Goal: Download file/media: Download file/media

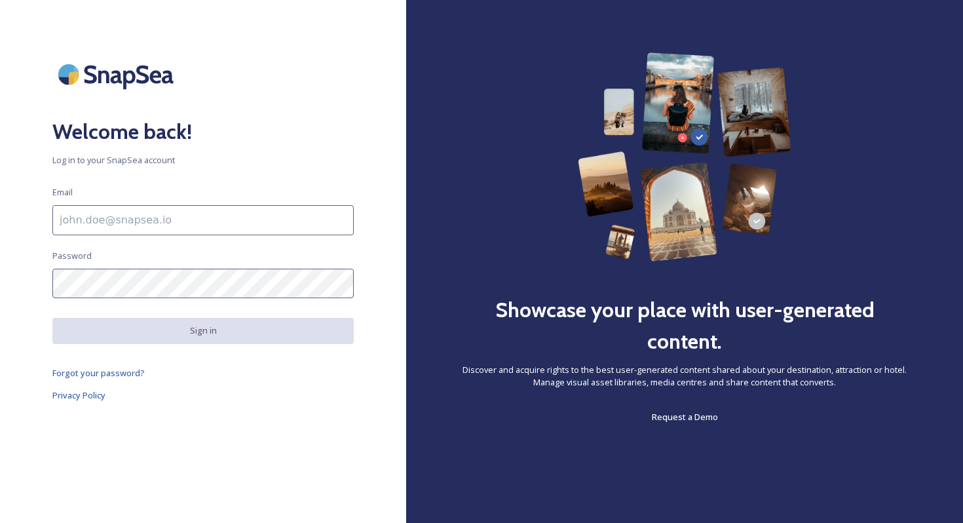
click at [141, 234] on input at bounding box center [202, 220] width 301 height 30
click at [128, 233] on input "To enrich screen reader interactions, please activate Accessibility in Grammarl…" at bounding box center [202, 220] width 301 height 30
type input "[EMAIL_ADDRESS][DOMAIN_NAME]"
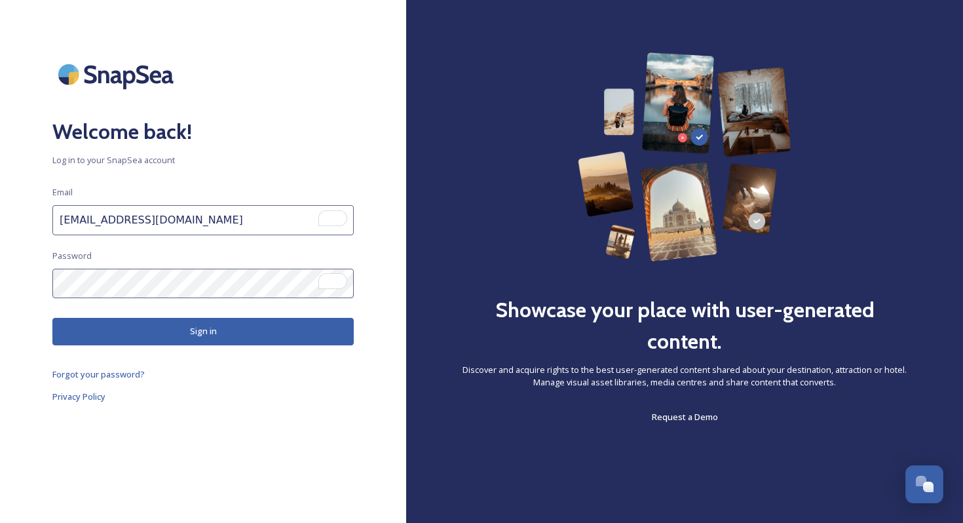
click at [153, 328] on button "Sign in" at bounding box center [202, 331] width 301 height 27
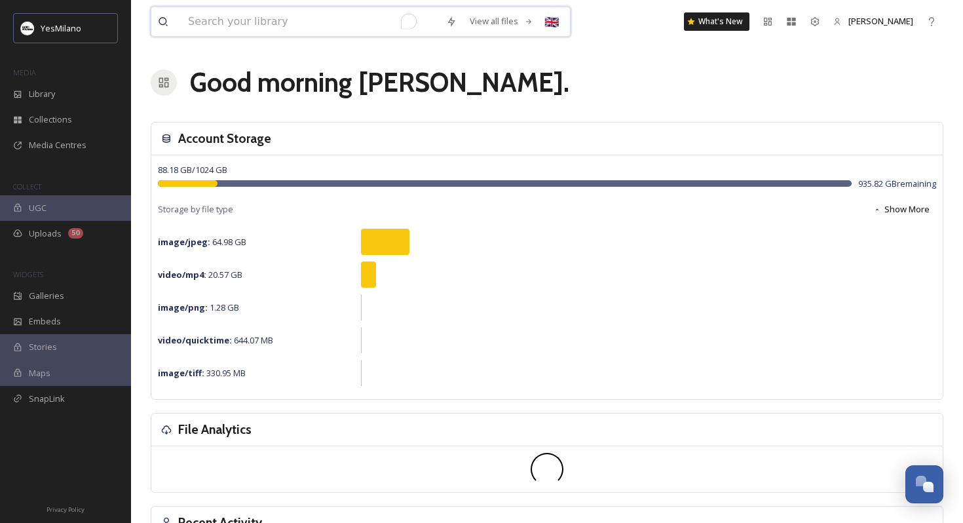
click at [289, 22] on input "To enrich screen reader interactions, please activate Accessibility in Grammarl…" at bounding box center [310, 21] width 258 height 29
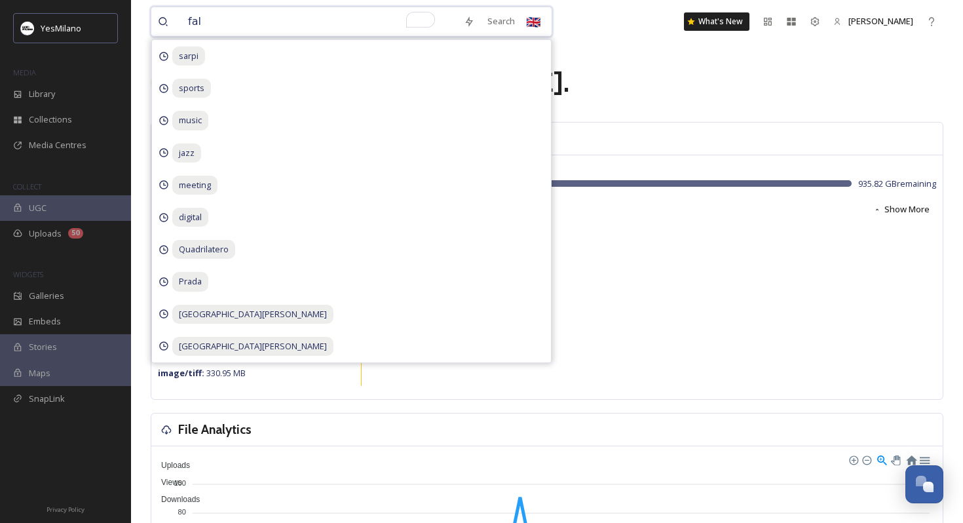
type input "fall"
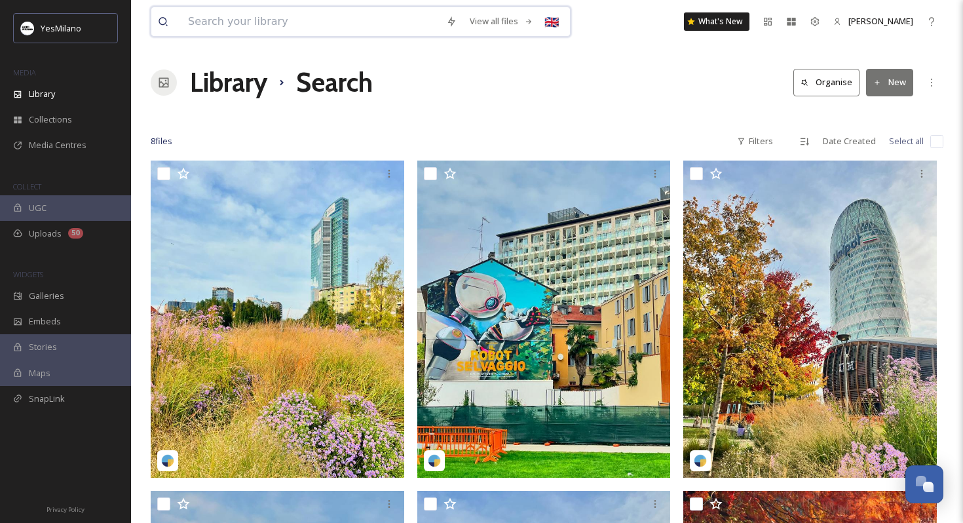
click at [236, 26] on input at bounding box center [310, 21] width 258 height 29
type input "autunno"
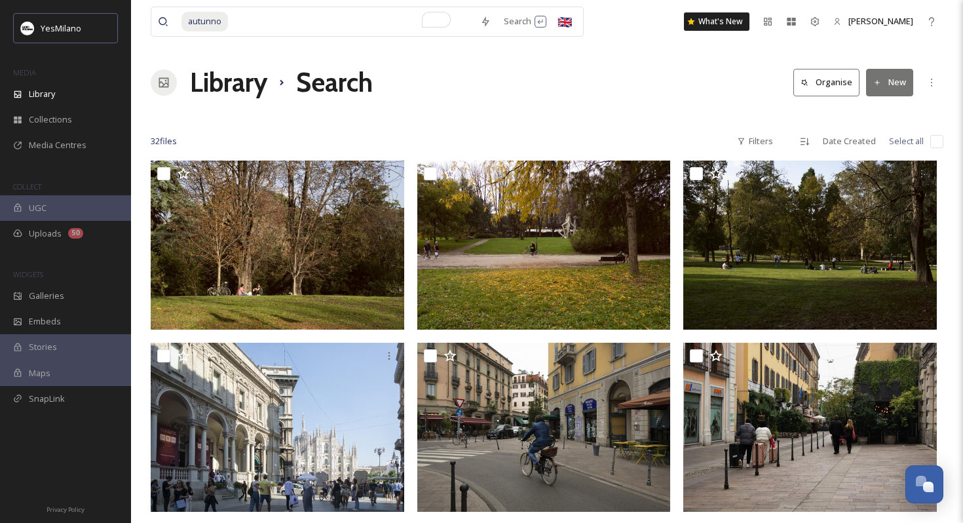
click at [599, 136] on div "32 file s Filters Date Created Select all" at bounding box center [547, 141] width 792 height 26
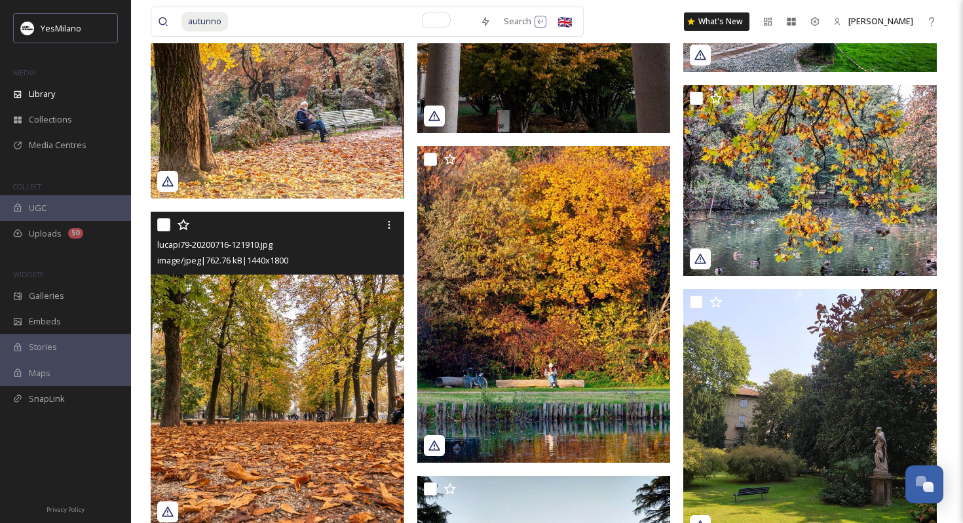
scroll to position [2152, 0]
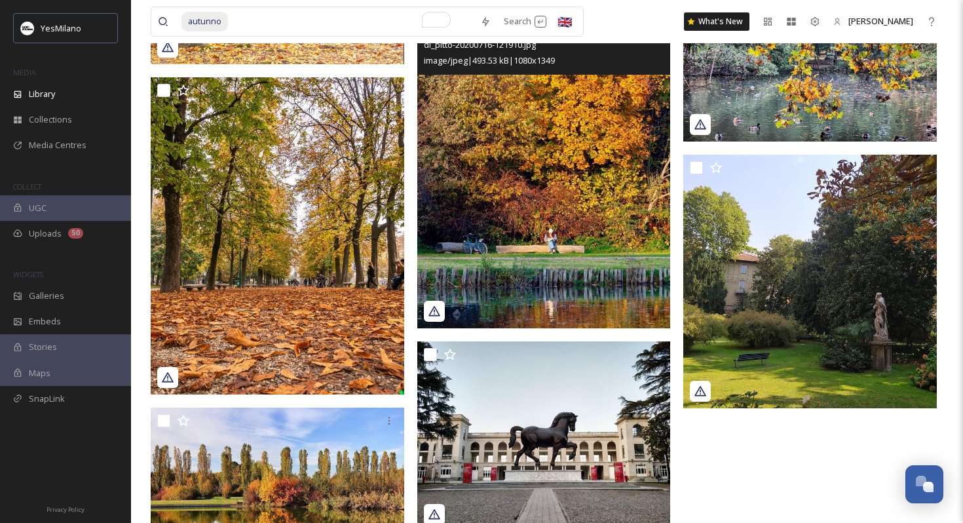
click at [536, 158] on img at bounding box center [543, 170] width 253 height 316
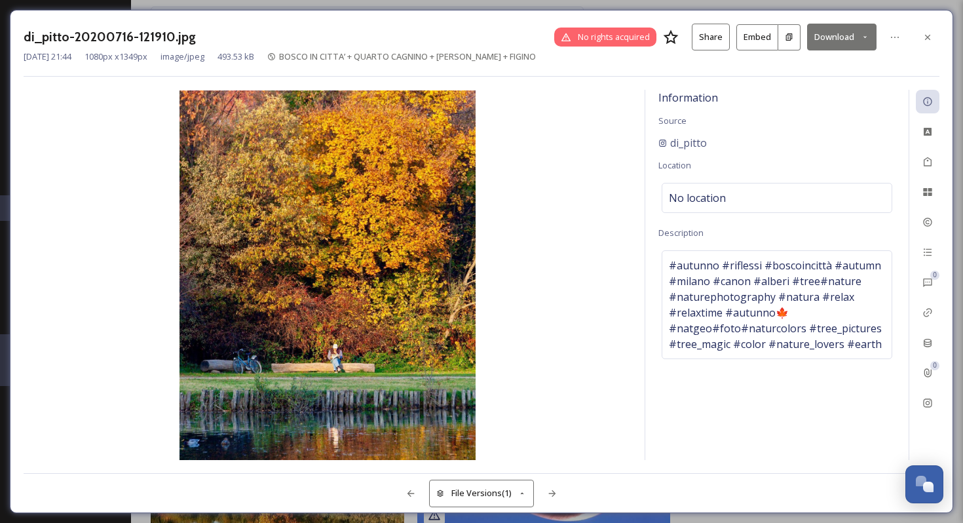
click at [832, 35] on button "Download" at bounding box center [841, 37] width 69 height 27
click at [800, 96] on span "Download Medium (865 x 1080)" at bounding box center [805, 92] width 121 height 12
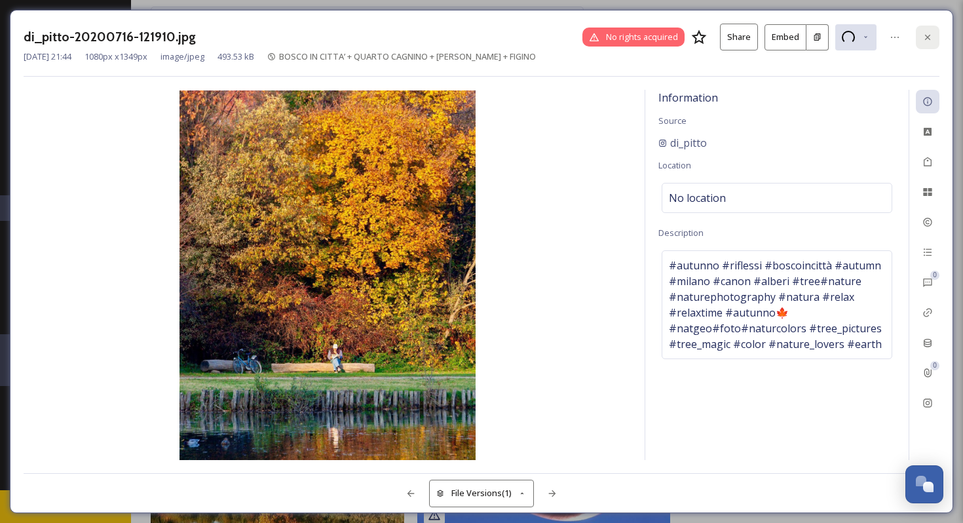
click at [924, 39] on icon at bounding box center [927, 37] width 10 height 10
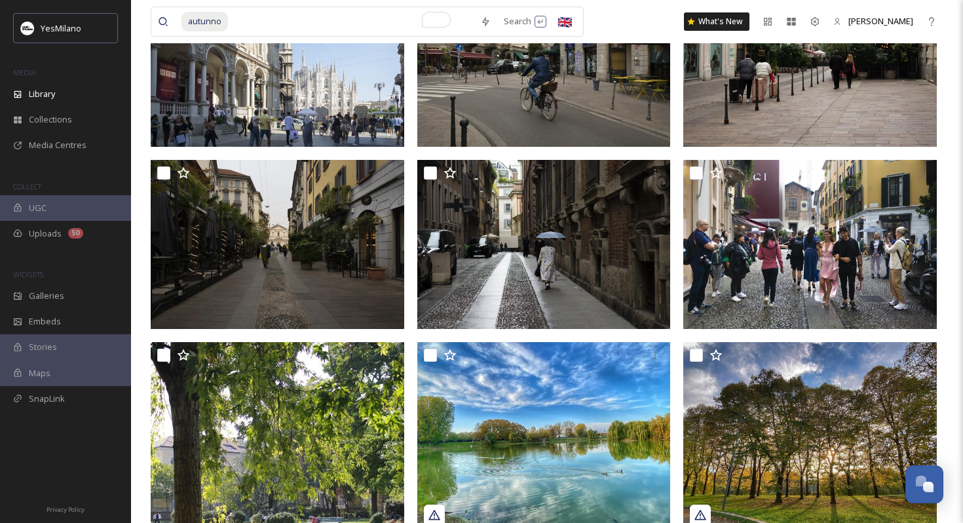
scroll to position [418, 0]
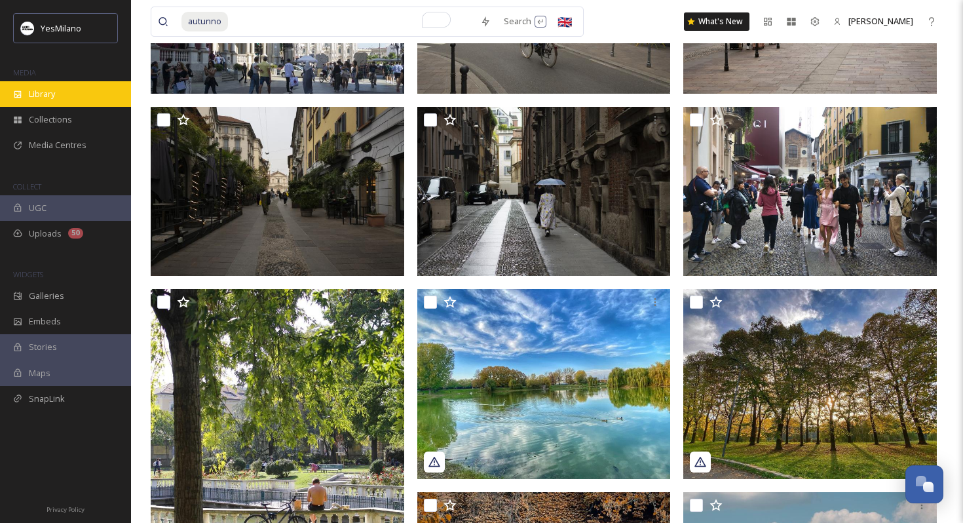
click at [75, 100] on div "Library" at bounding box center [65, 94] width 131 height 26
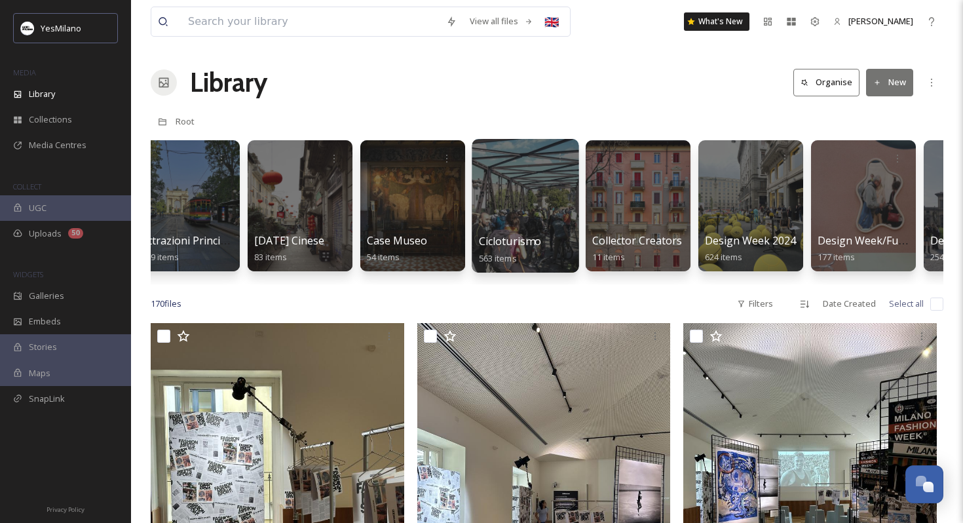
click at [527, 241] on span "Cicloturismo" at bounding box center [510, 241] width 63 height 14
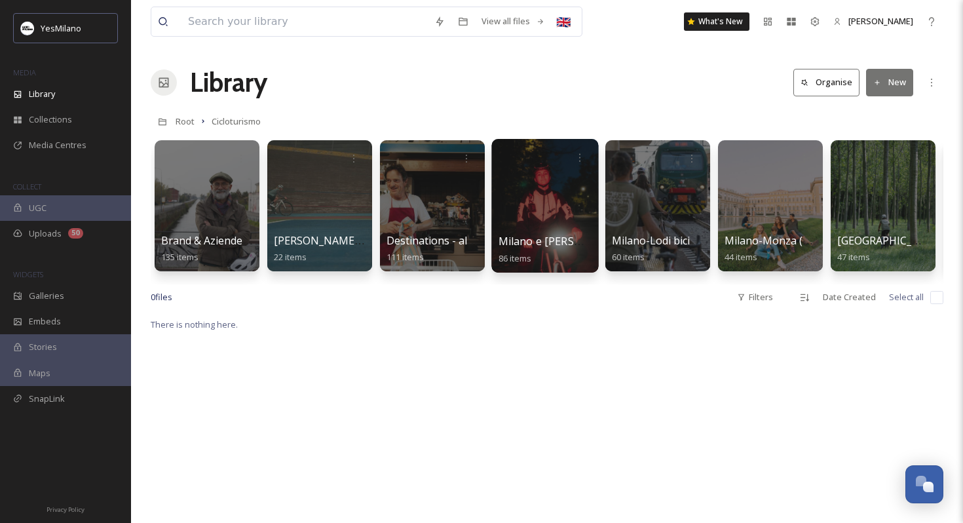
click at [519, 221] on div at bounding box center [544, 206] width 107 height 134
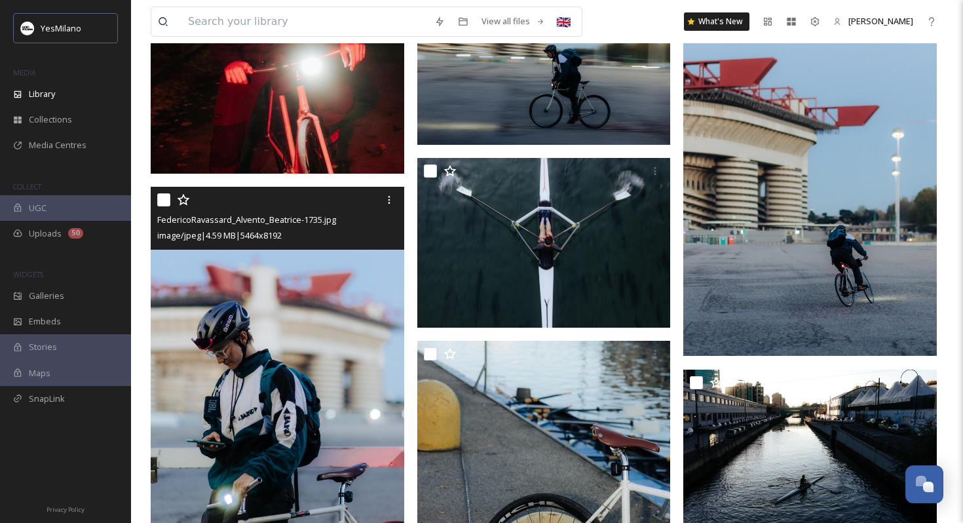
scroll to position [400, 0]
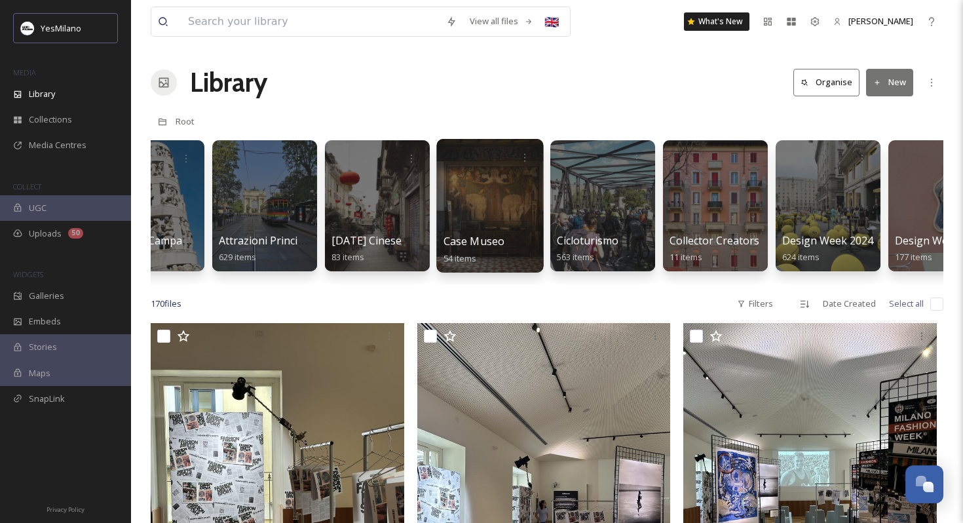
scroll to position [0, 59]
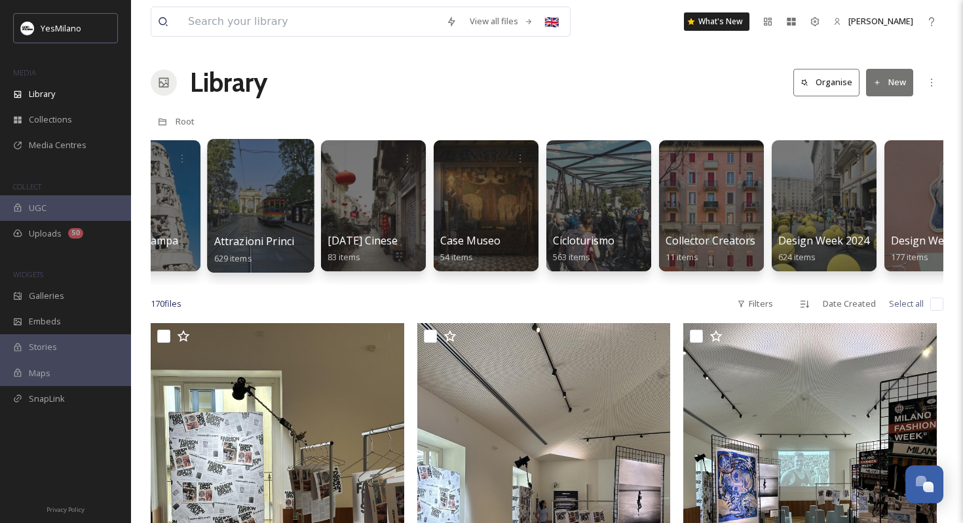
click at [265, 244] on span "Attrazioni Principali - Landmark" at bounding box center [293, 241] width 158 height 14
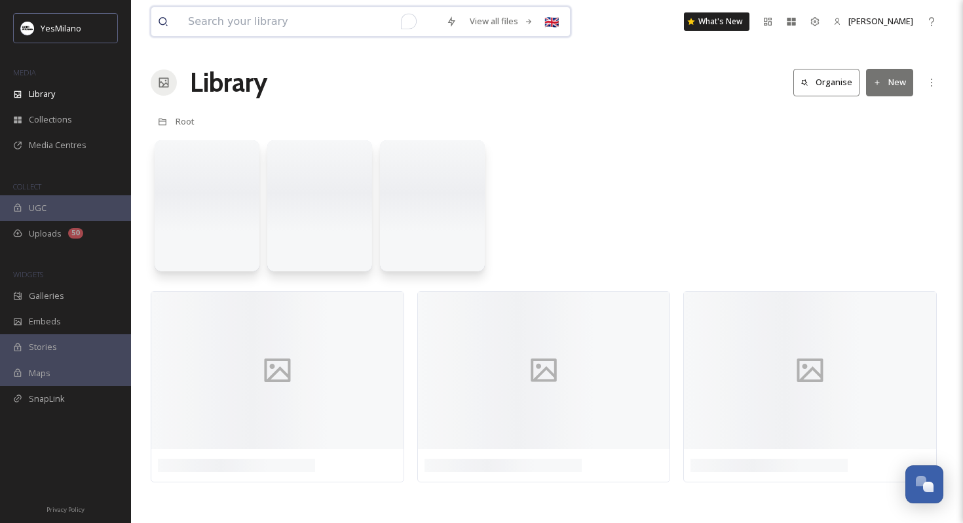
click at [212, 18] on input "To enrich screen reader interactions, please activate Accessibility in Grammarl…" at bounding box center [310, 21] width 258 height 29
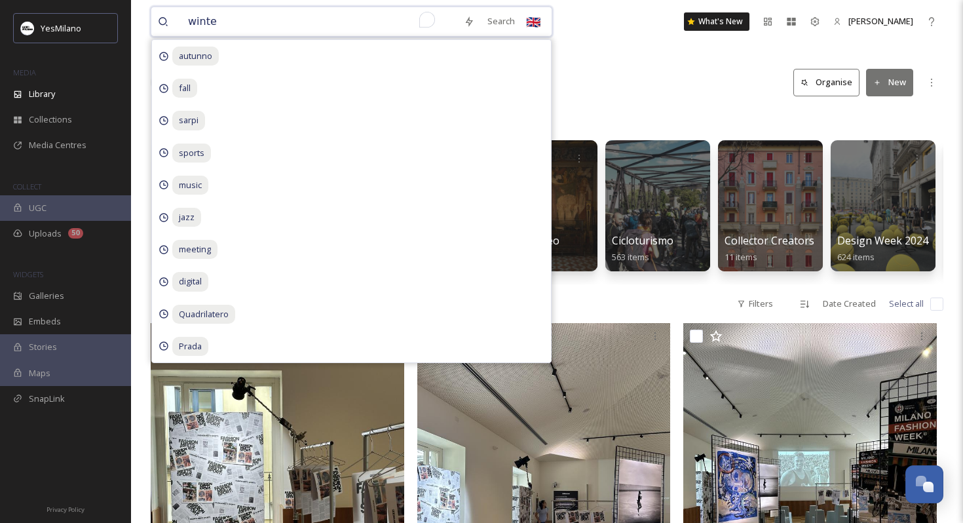
type input "winter"
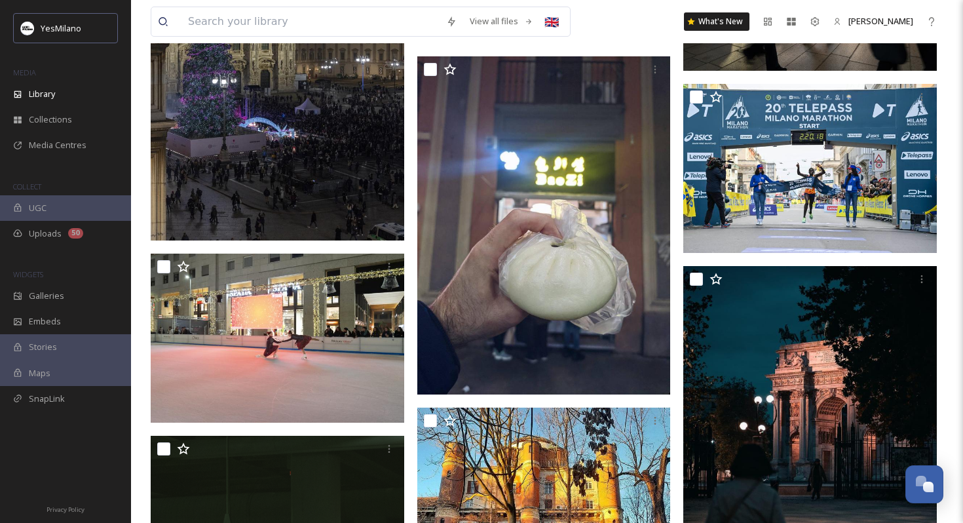
scroll to position [4959, 0]
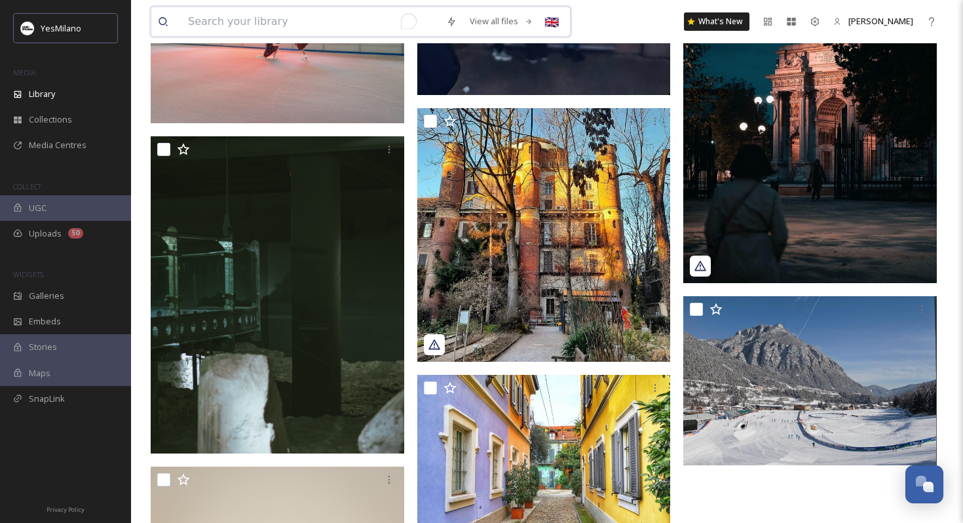
click at [221, 25] on input "To enrich screen reader interactions, please activate Accessibility in Grammarl…" at bounding box center [310, 21] width 258 height 29
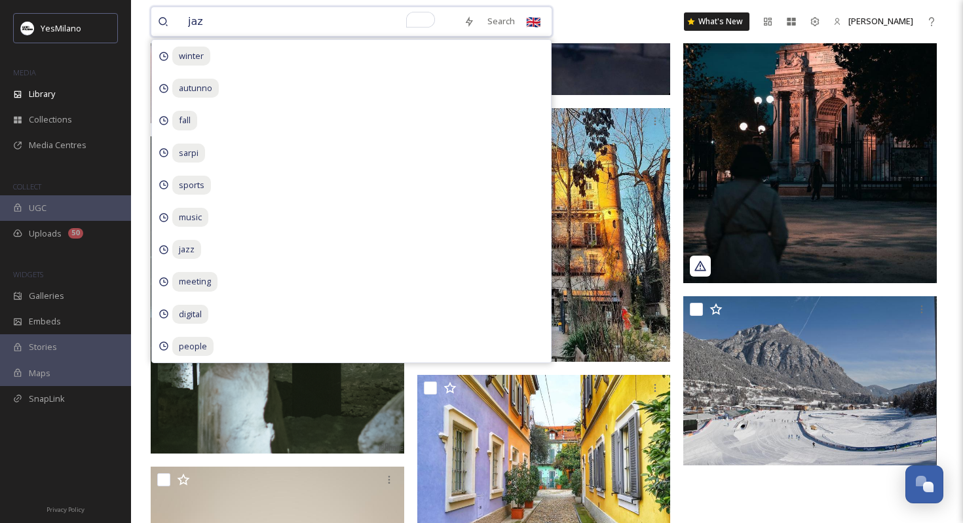
type input "jazz"
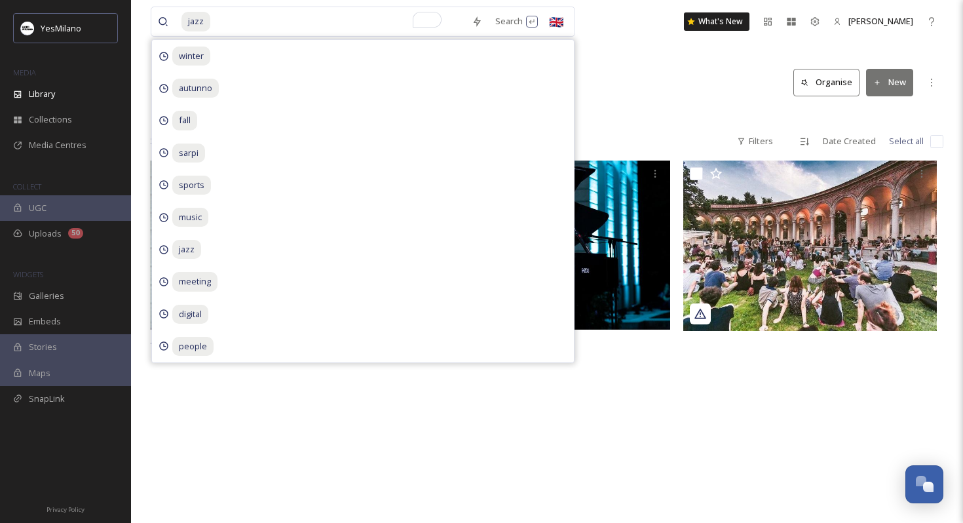
click at [620, 98] on div "Library Search Organise New" at bounding box center [547, 82] width 792 height 39
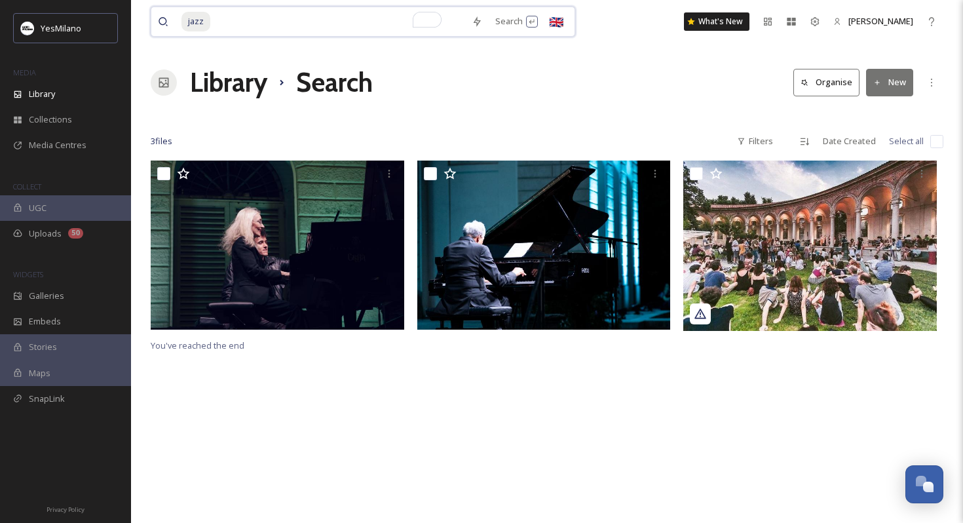
click at [344, 32] on input "To enrich screen reader interactions, please activate Accessibility in Grammarl…" at bounding box center [338, 21] width 253 height 29
type input "j"
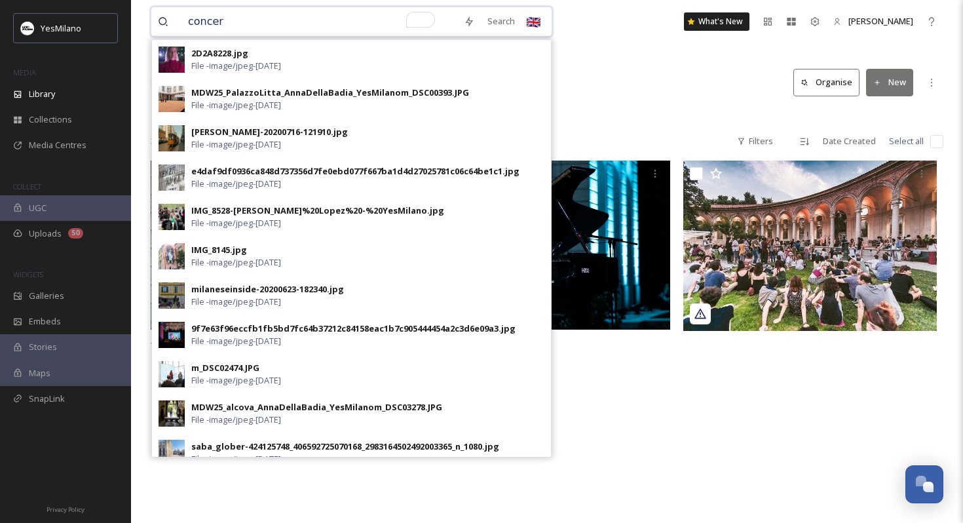
type input "concert"
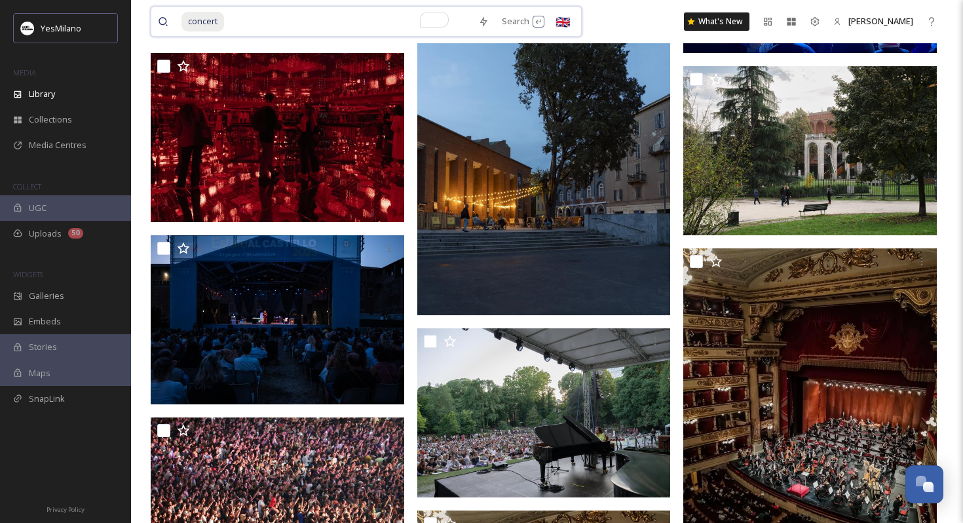
scroll to position [5907, 0]
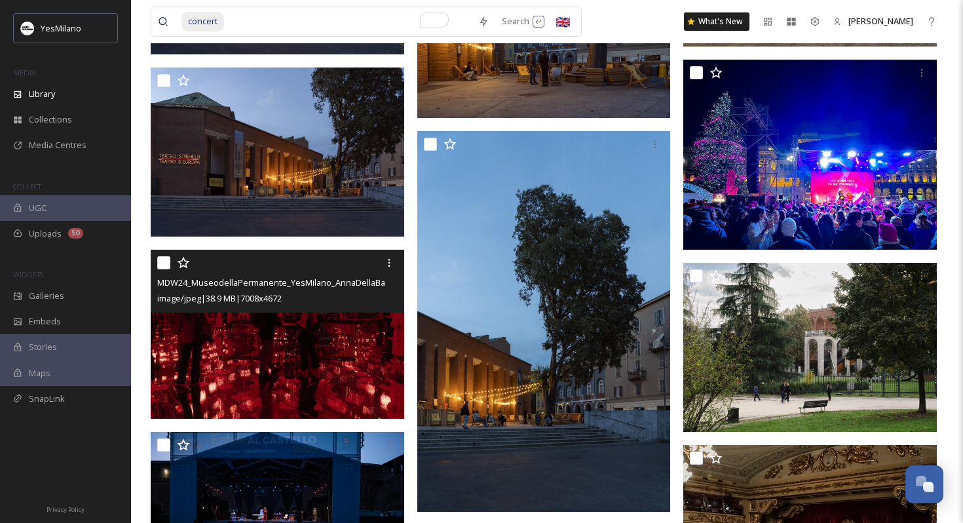
click at [308, 344] on img at bounding box center [277, 334] width 253 height 169
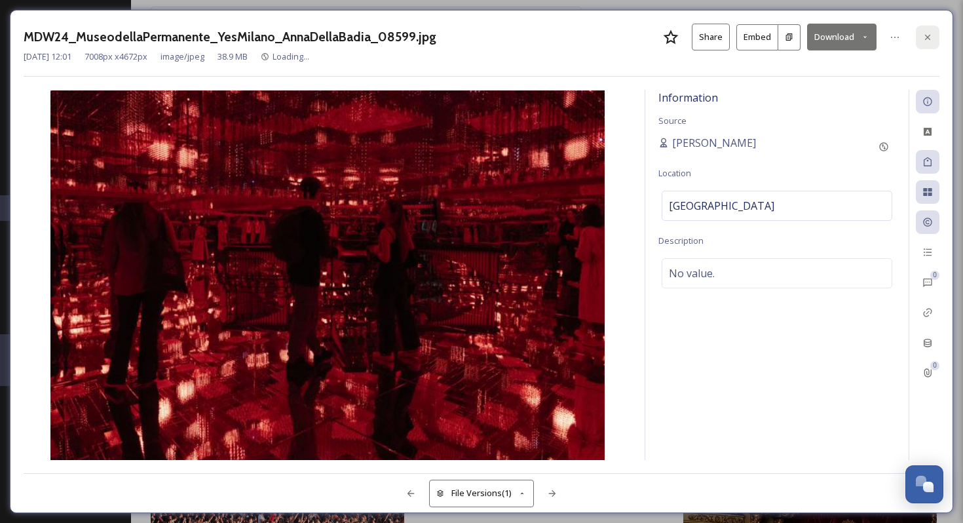
click at [929, 33] on icon at bounding box center [927, 37] width 10 height 10
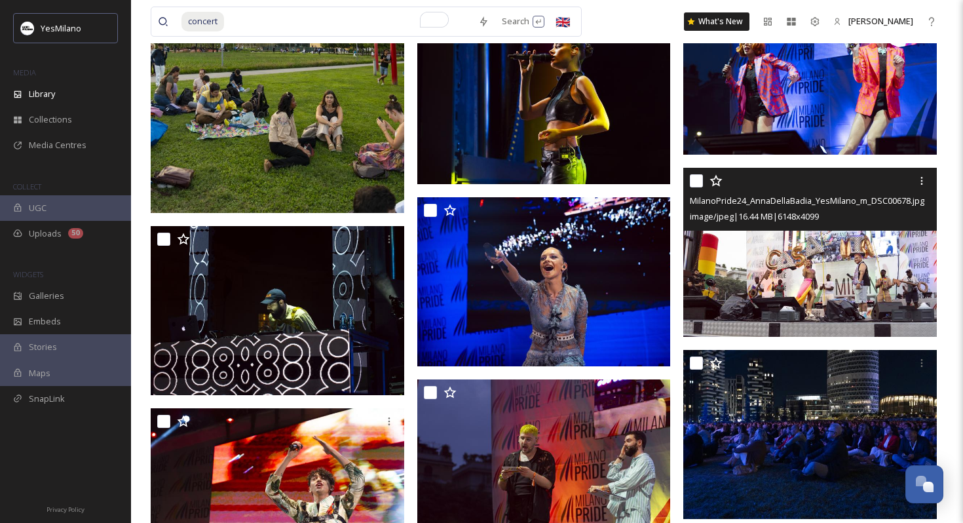
scroll to position [2813, 0]
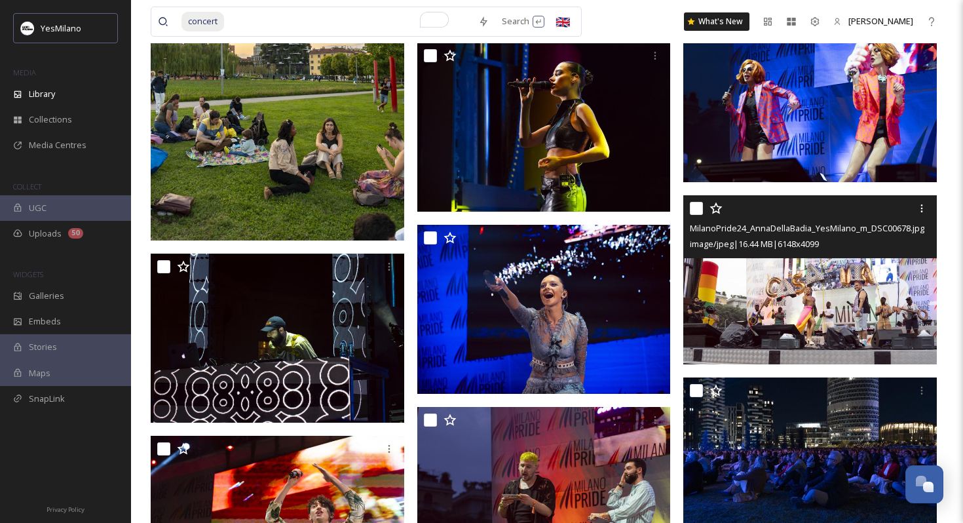
click at [772, 333] on img at bounding box center [809, 279] width 253 height 169
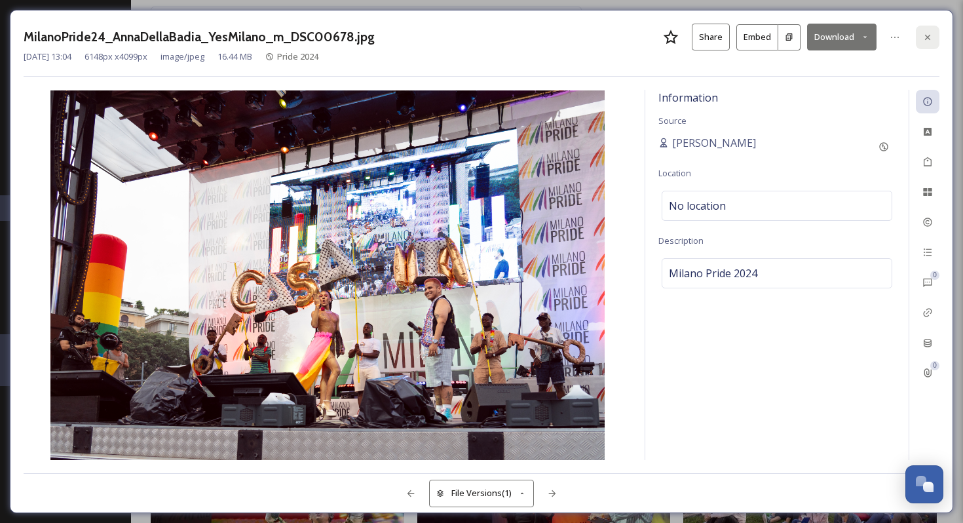
click at [930, 39] on icon at bounding box center [927, 37] width 10 height 10
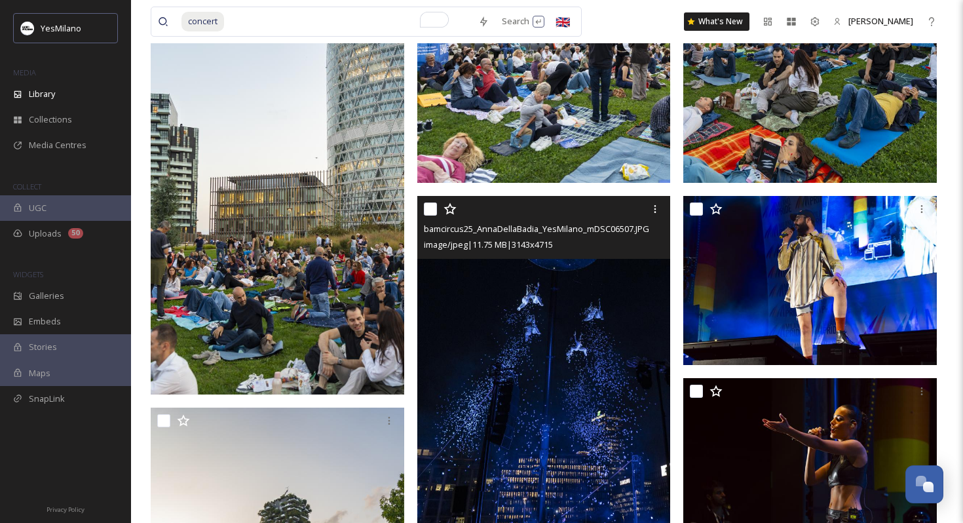
scroll to position [2415, 0]
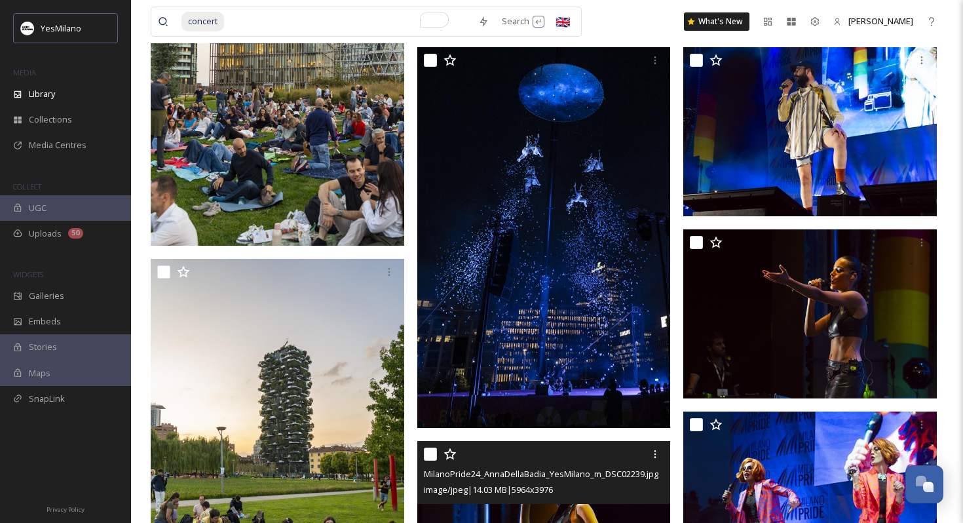
click at [586, 458] on div at bounding box center [546, 454] width 244 height 24
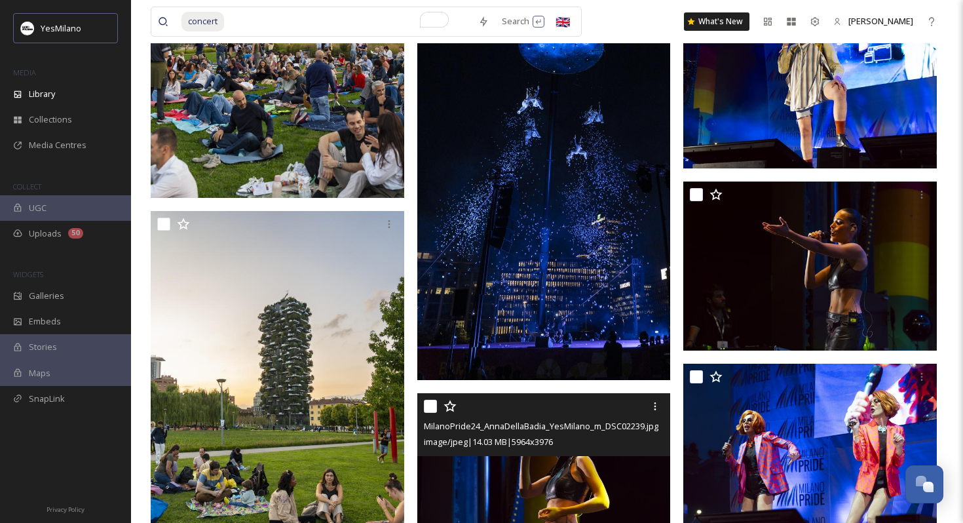
scroll to position [2485, 0]
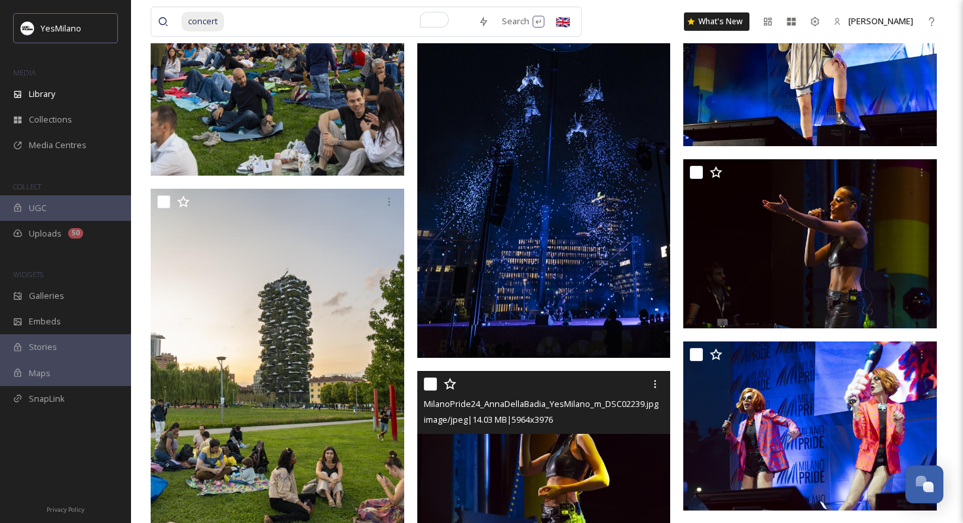
click at [533, 468] on img at bounding box center [543, 455] width 253 height 169
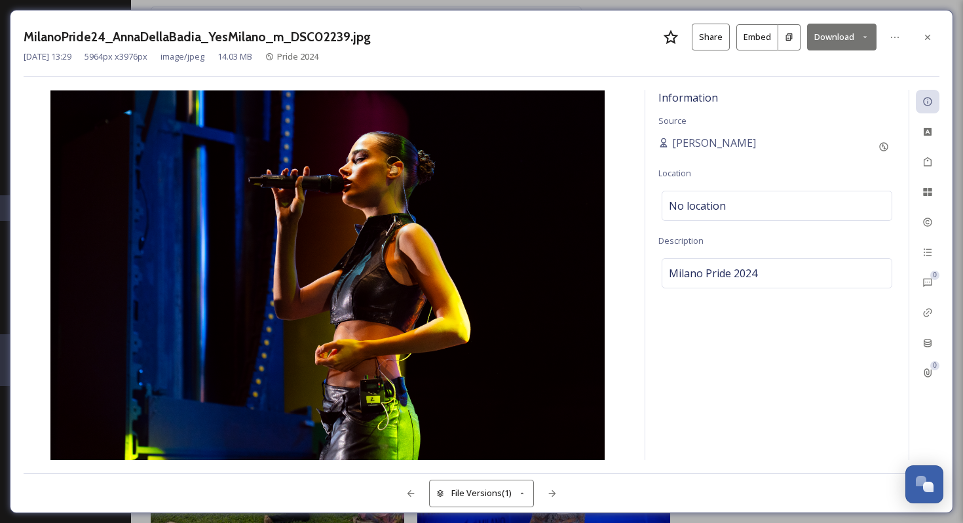
click at [840, 42] on button "Download" at bounding box center [841, 37] width 69 height 27
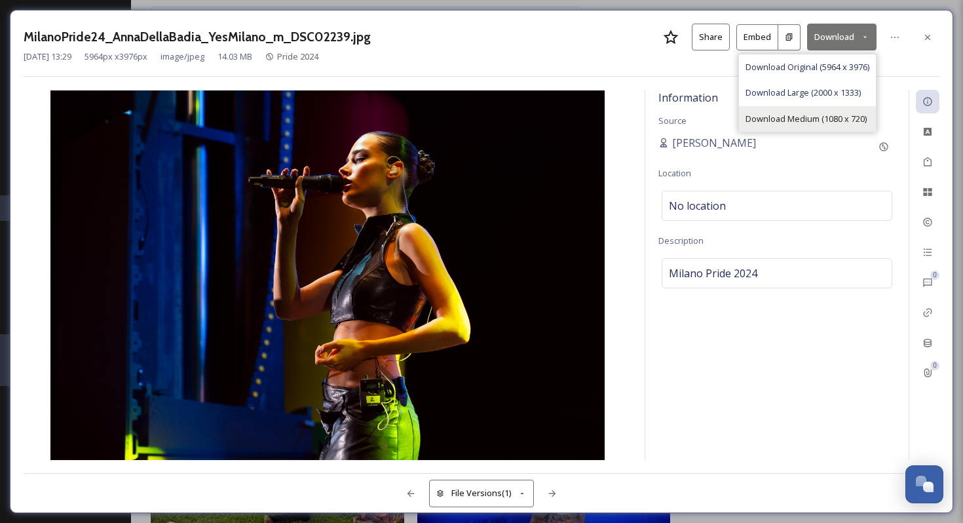
click at [810, 114] on span "Download Medium (1080 x 720)" at bounding box center [805, 119] width 121 height 12
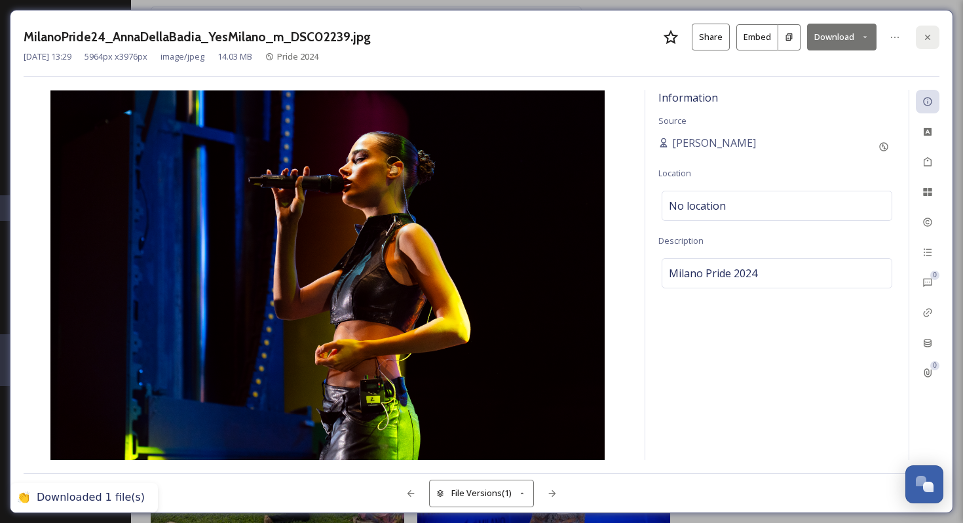
click at [918, 33] on div at bounding box center [928, 38] width 24 height 24
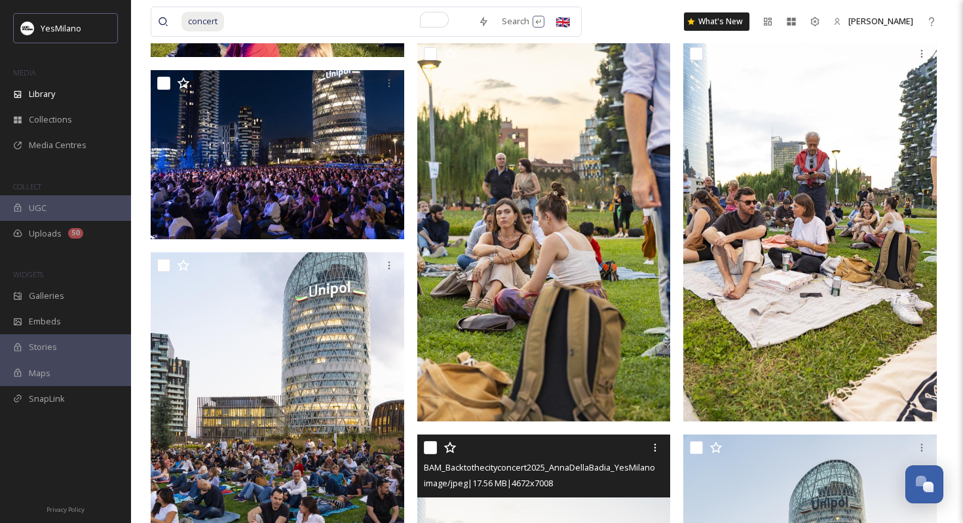
scroll to position [1626, 0]
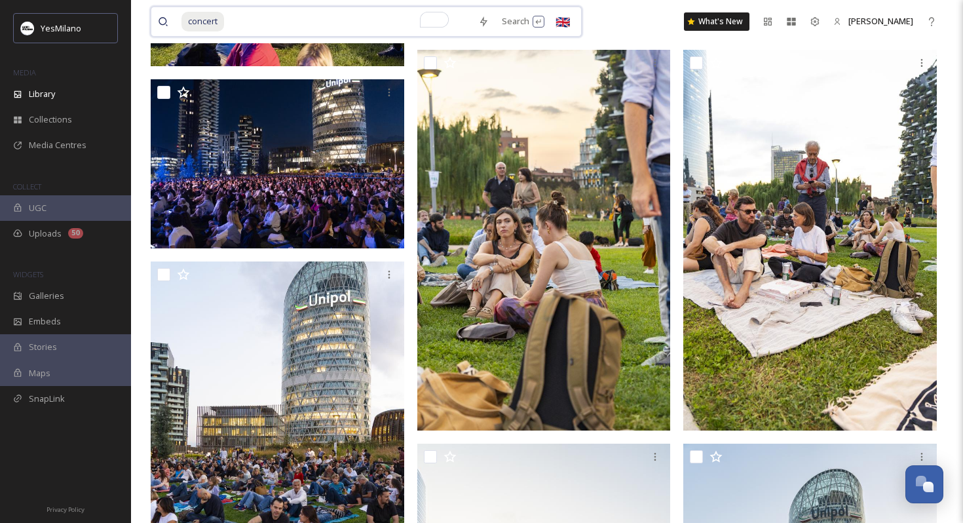
click at [310, 28] on input "To enrich screen reader interactions, please activate Accessibility in Grammarl…" at bounding box center [348, 21] width 246 height 29
type input "c"
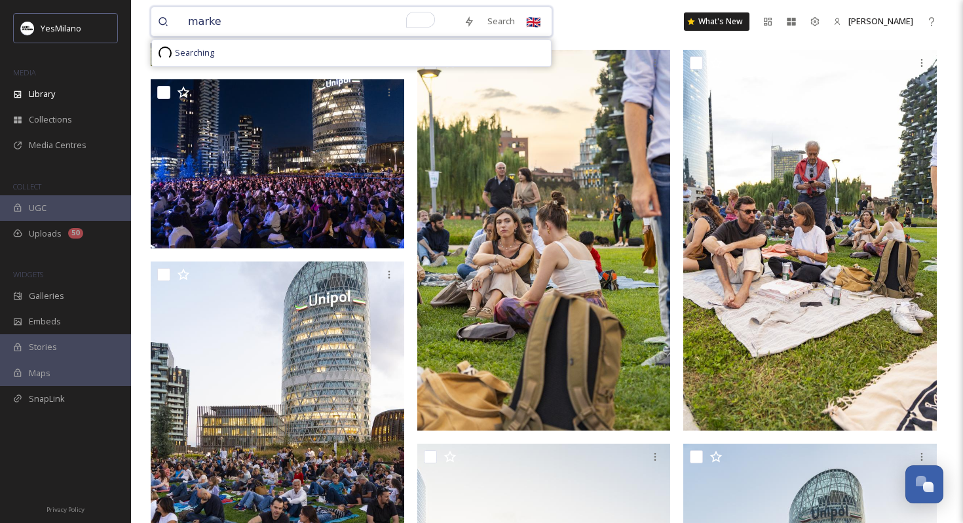
type input "market"
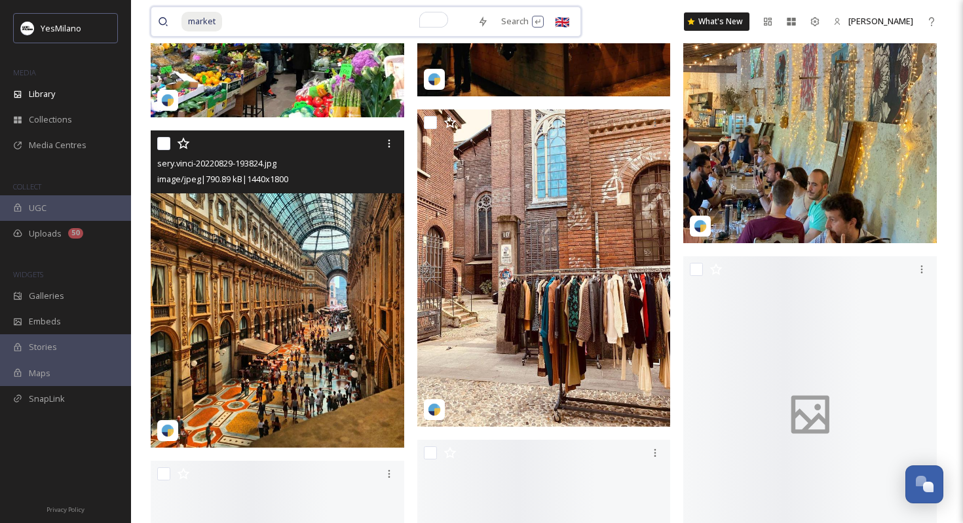
scroll to position [4437, 0]
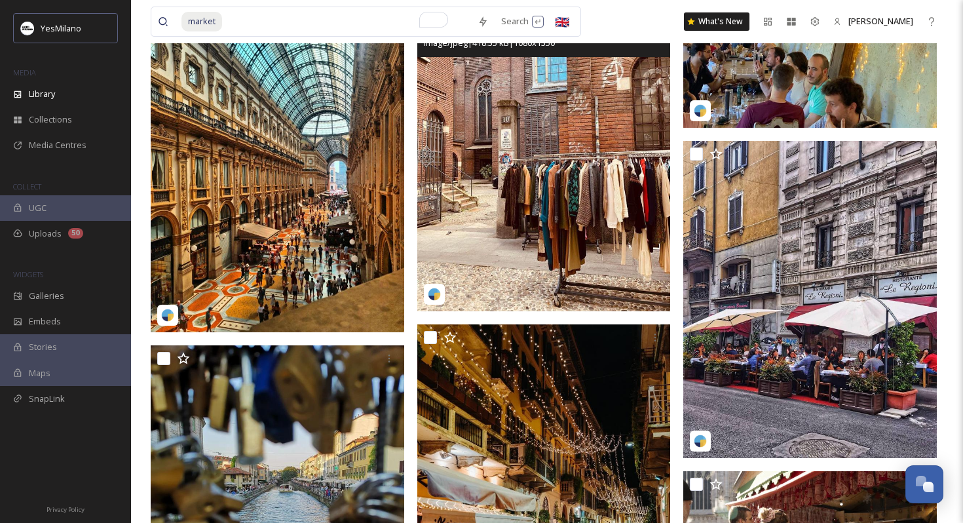
click at [517, 222] on img at bounding box center [543, 152] width 253 height 317
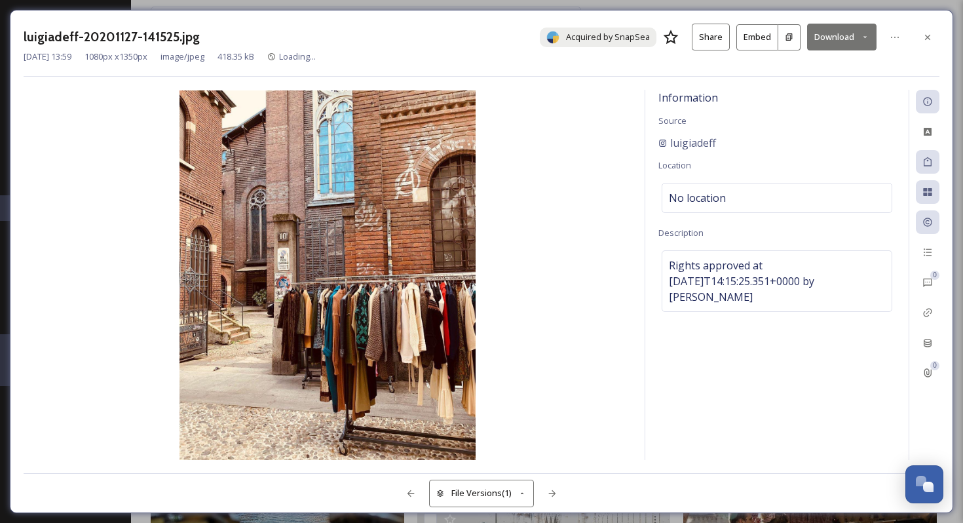
click at [830, 35] on button "Download" at bounding box center [841, 37] width 69 height 27
click at [802, 94] on span "Download Medium (864 x 1080)" at bounding box center [805, 92] width 121 height 12
click at [923, 41] on icon at bounding box center [927, 37] width 10 height 10
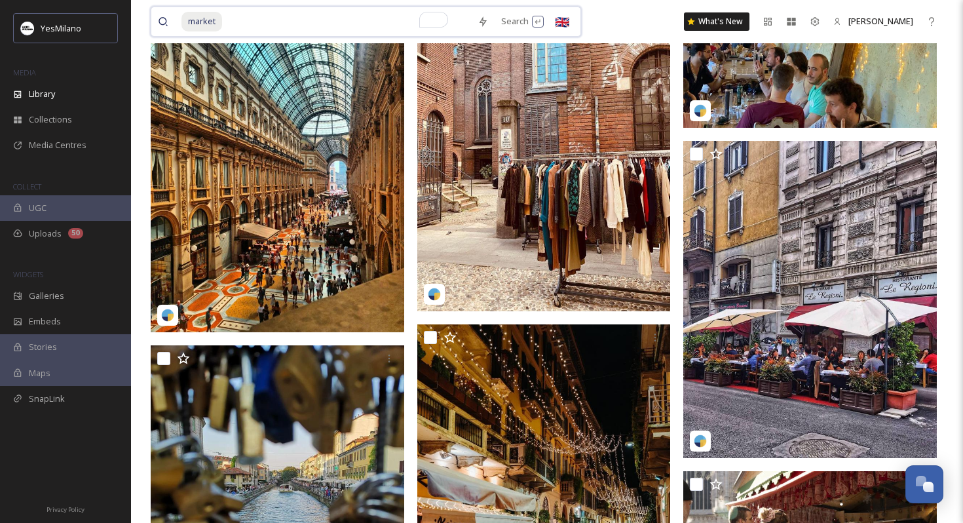
click at [349, 24] on input "To enrich screen reader interactions, please activate Accessibility in Grammarl…" at bounding box center [347, 21] width 248 height 29
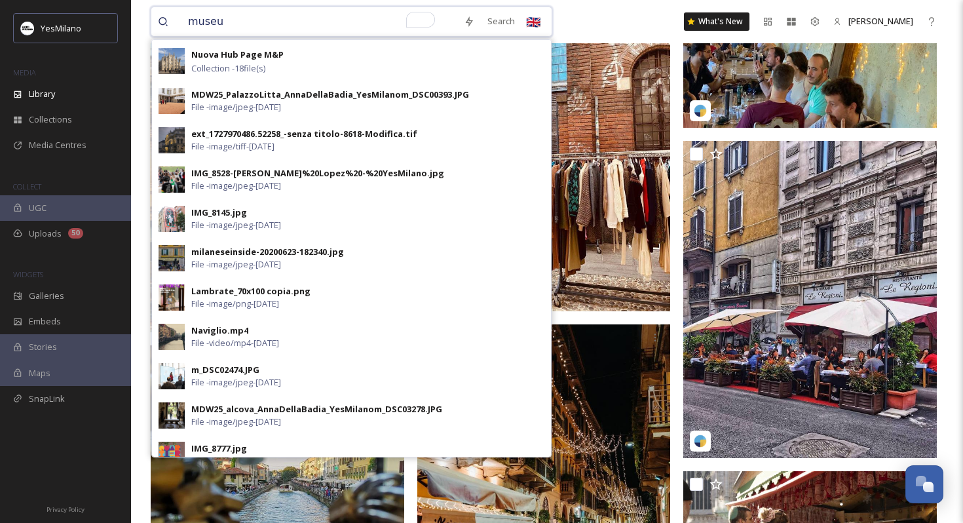
type input "museum"
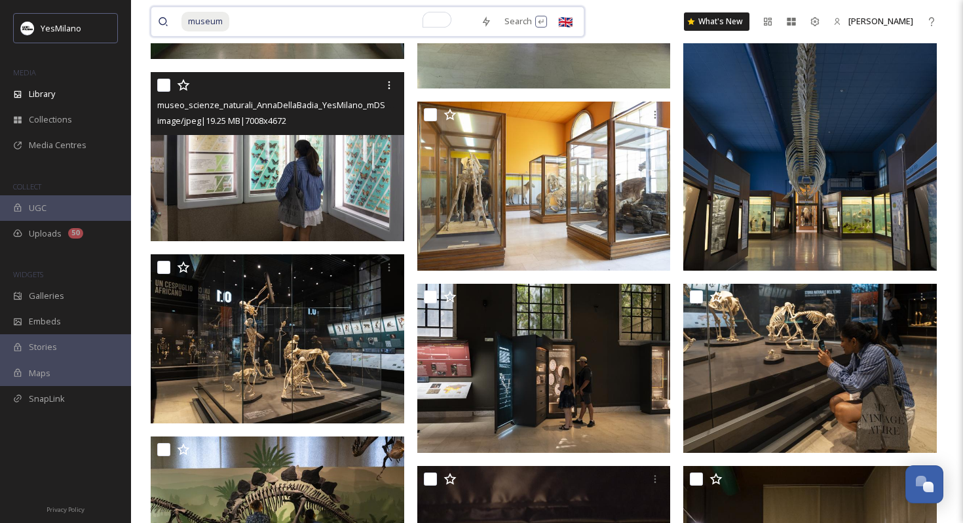
scroll to position [462, 0]
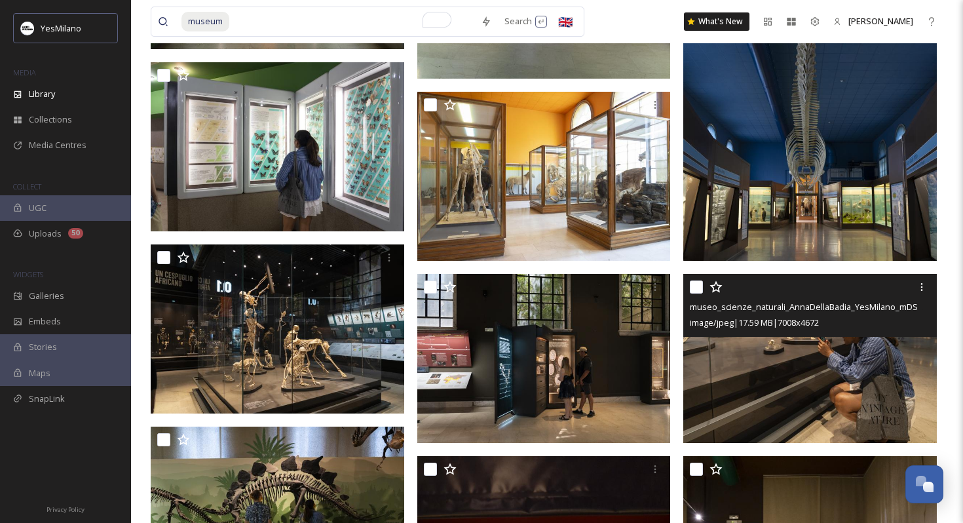
click at [786, 396] on img at bounding box center [809, 358] width 253 height 169
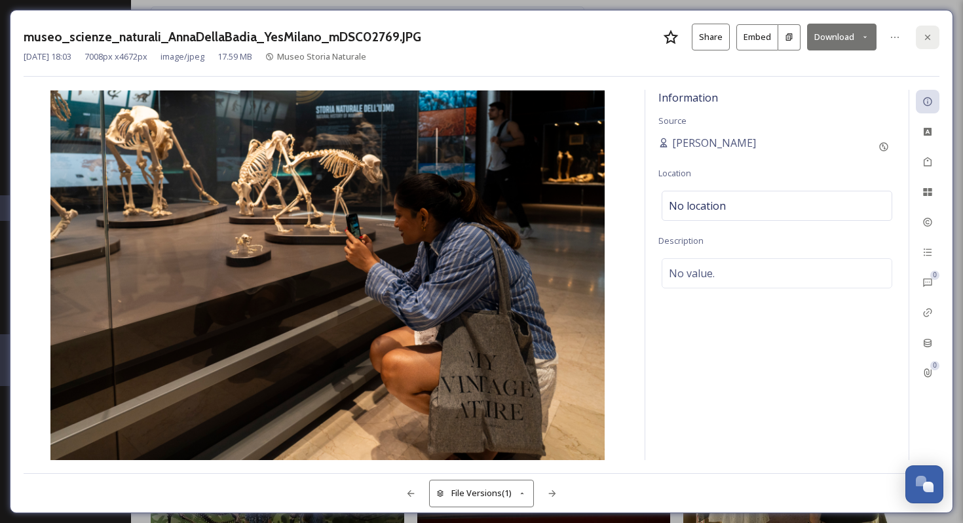
click at [931, 36] on icon at bounding box center [927, 37] width 10 height 10
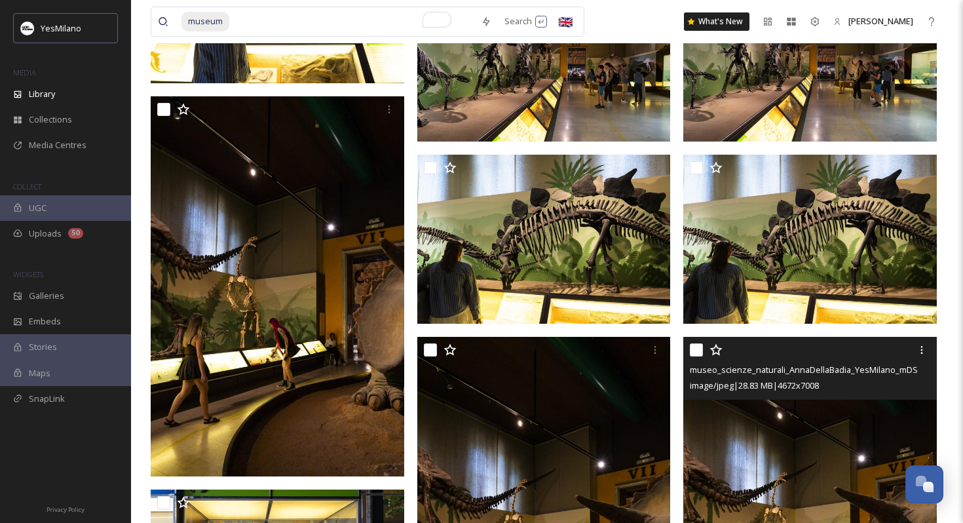
scroll to position [1671, 0]
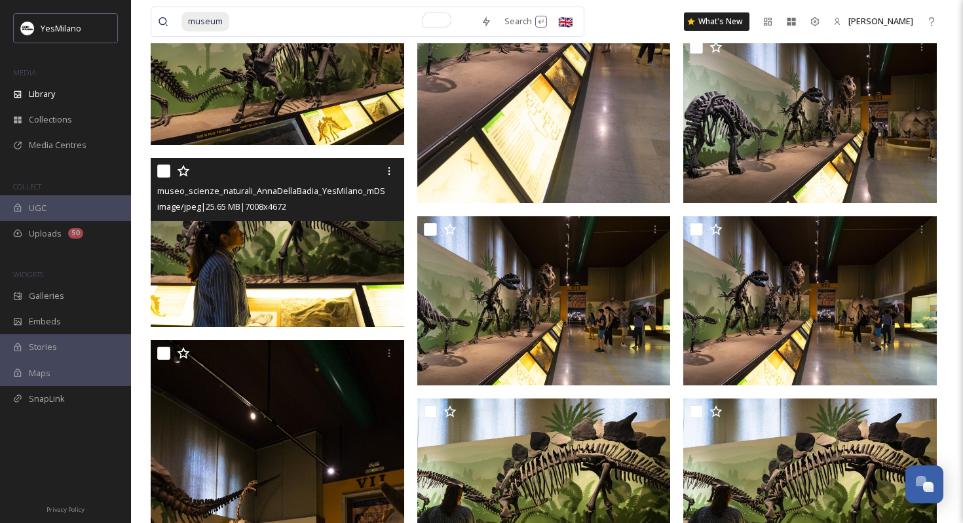
click at [348, 310] on img at bounding box center [277, 242] width 253 height 169
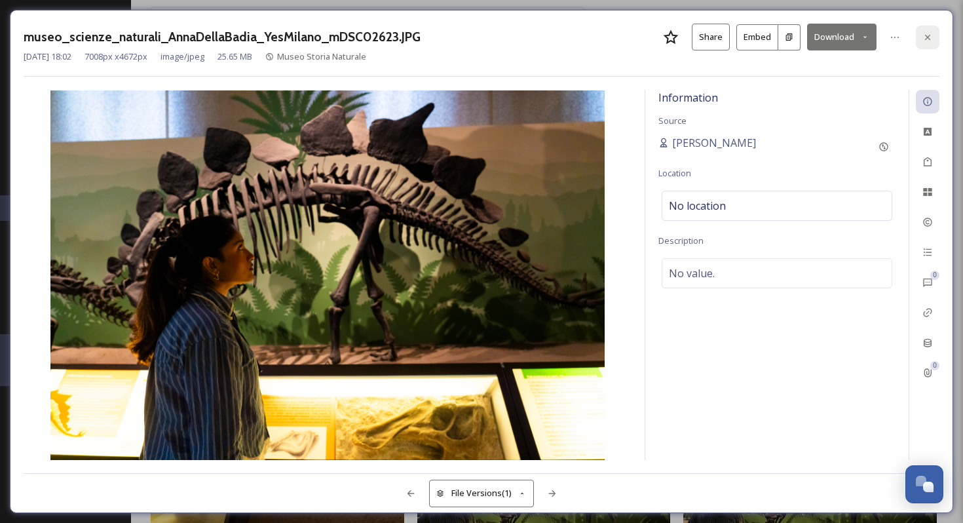
click at [927, 32] on icon at bounding box center [927, 37] width 10 height 10
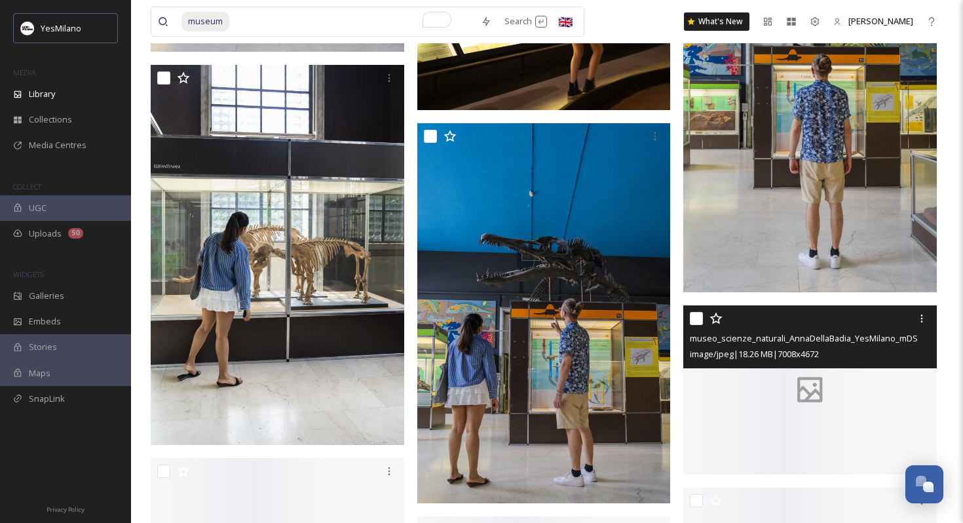
scroll to position [2924, 0]
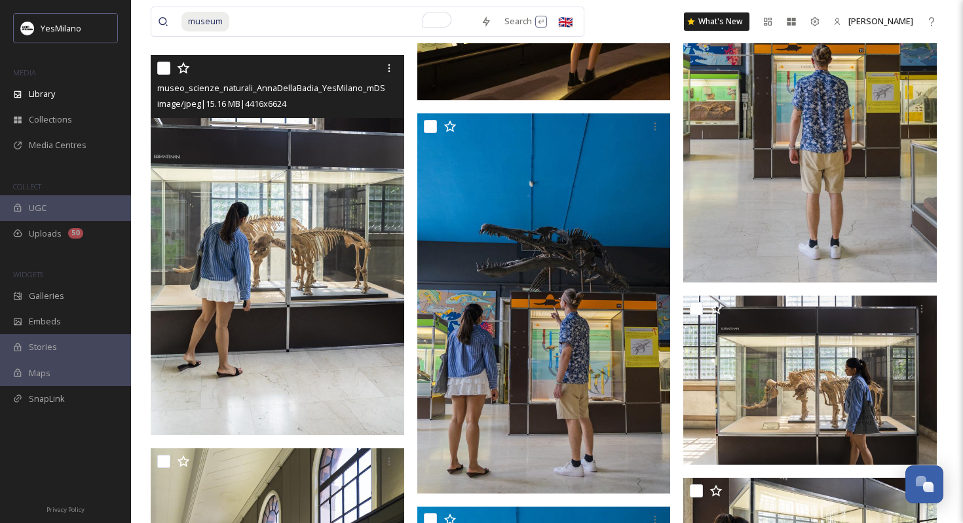
click at [308, 354] on img at bounding box center [277, 245] width 253 height 381
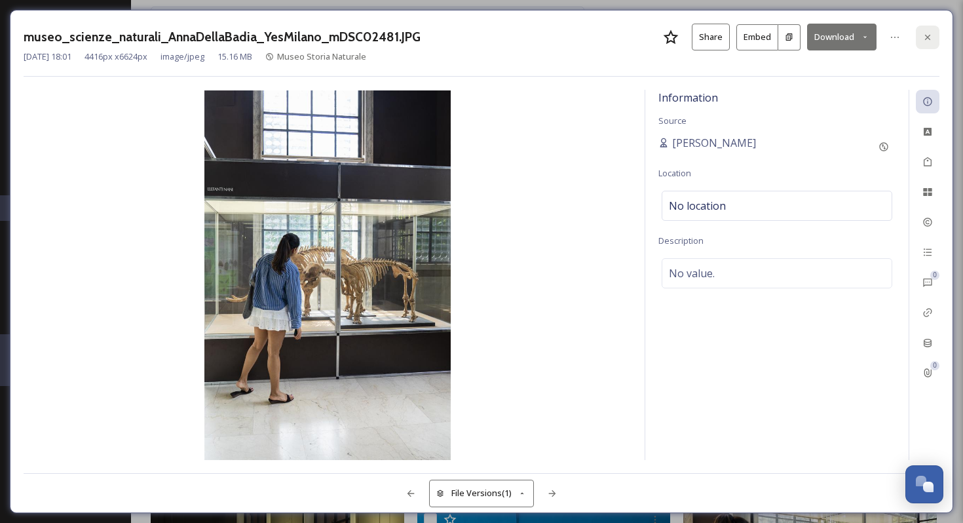
click at [927, 40] on icon at bounding box center [927, 37] width 10 height 10
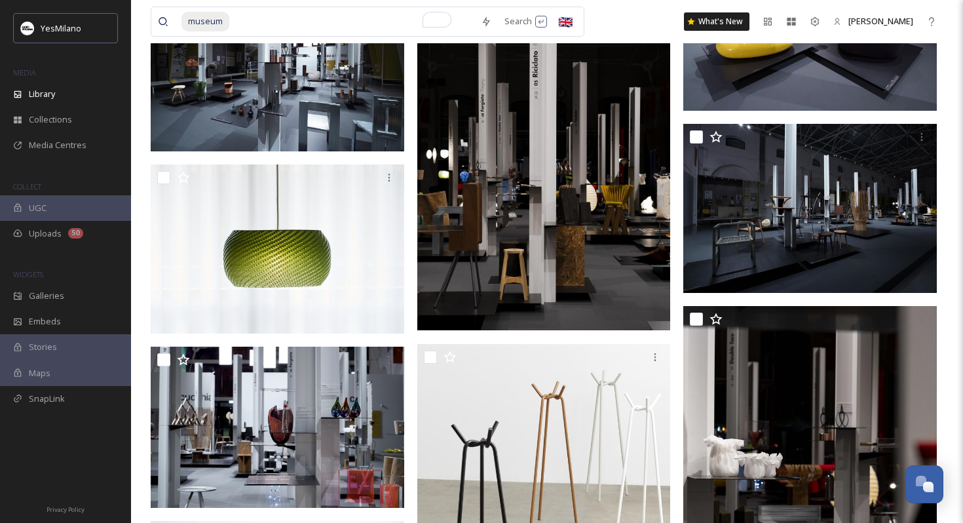
scroll to position [14651, 0]
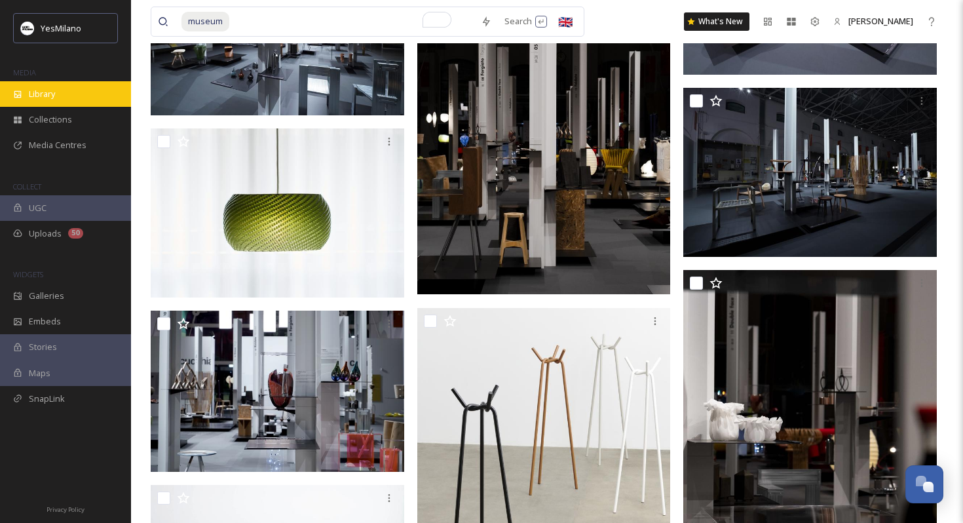
click at [58, 86] on div "Library" at bounding box center [65, 94] width 131 height 26
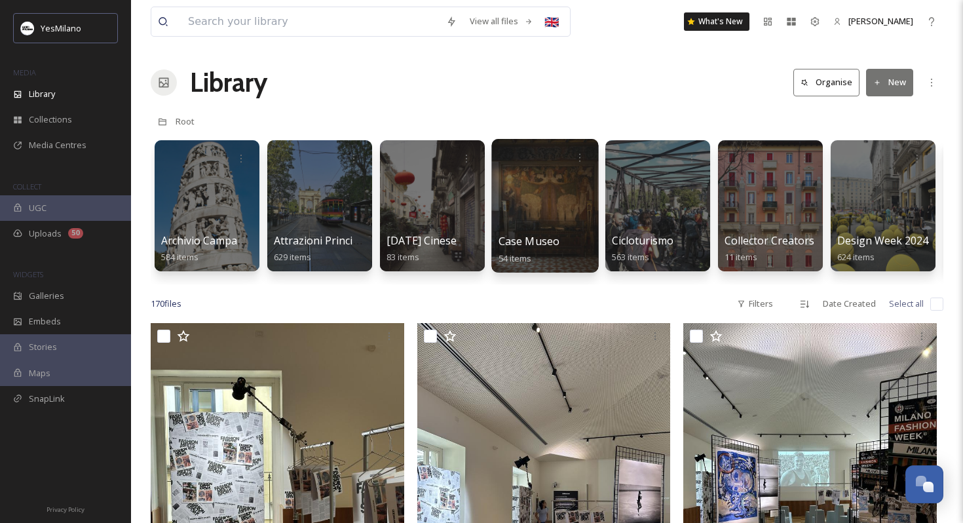
click at [545, 229] on div at bounding box center [544, 206] width 107 height 134
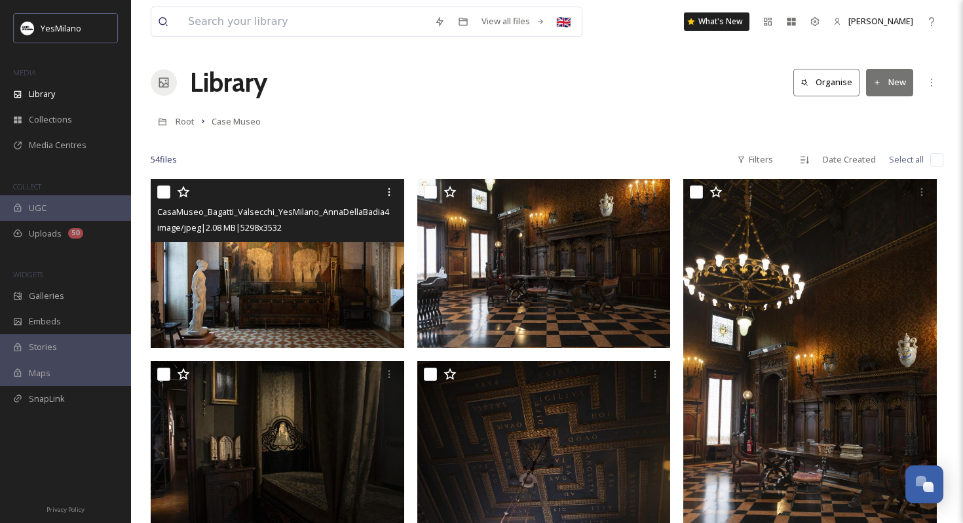
click at [305, 288] on img at bounding box center [277, 263] width 253 height 169
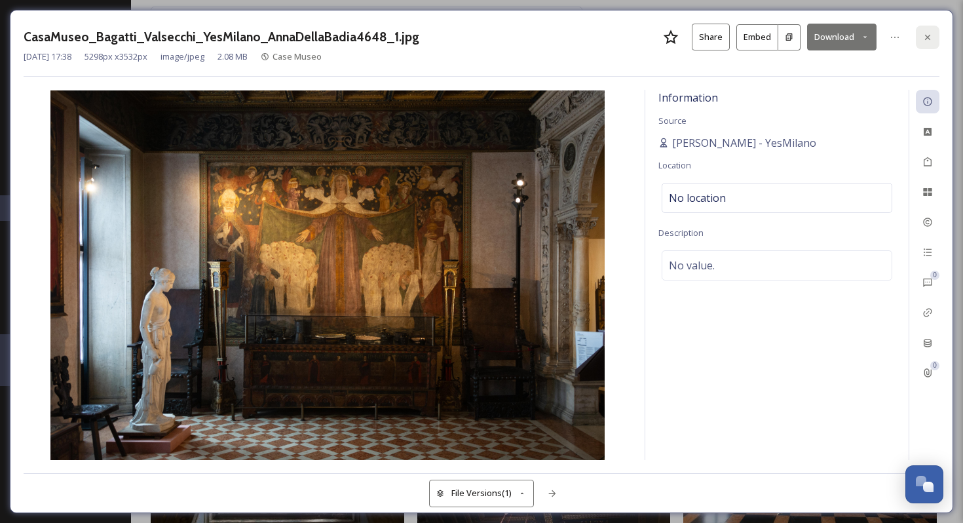
click at [929, 33] on icon at bounding box center [927, 37] width 10 height 10
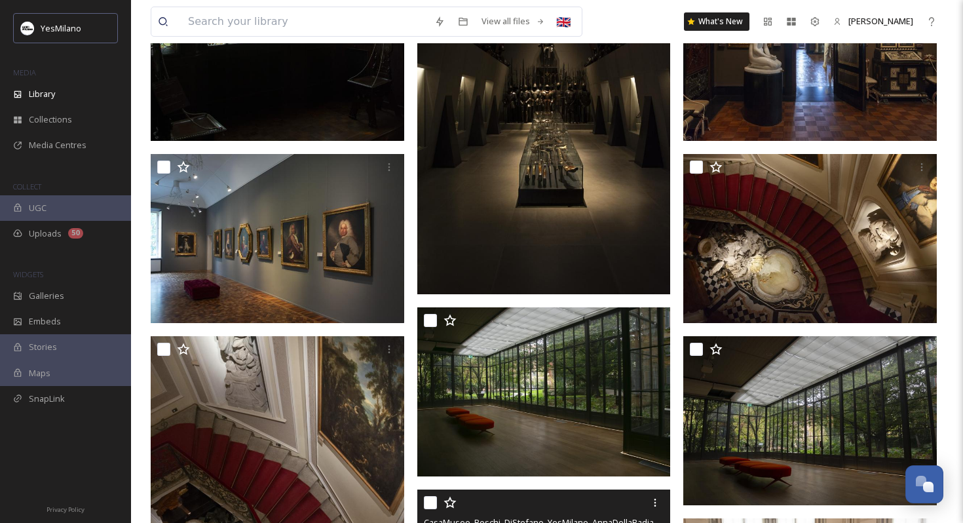
scroll to position [1914, 0]
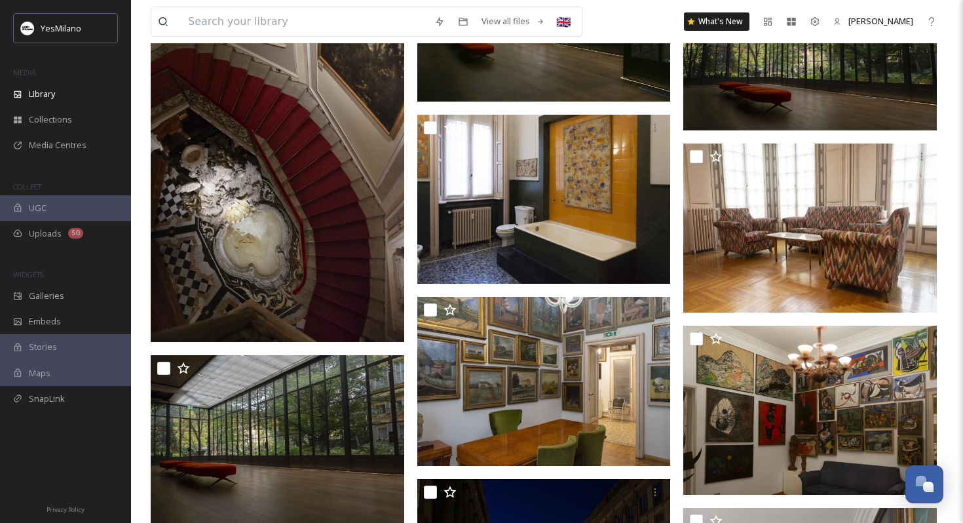
click at [248, 261] on img at bounding box center [277, 151] width 253 height 381
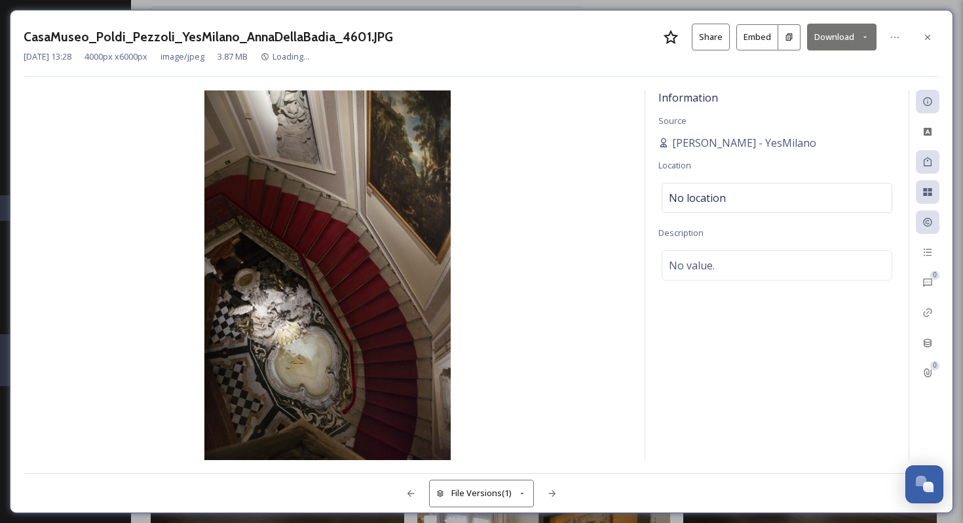
click at [836, 32] on button "Download" at bounding box center [841, 37] width 69 height 27
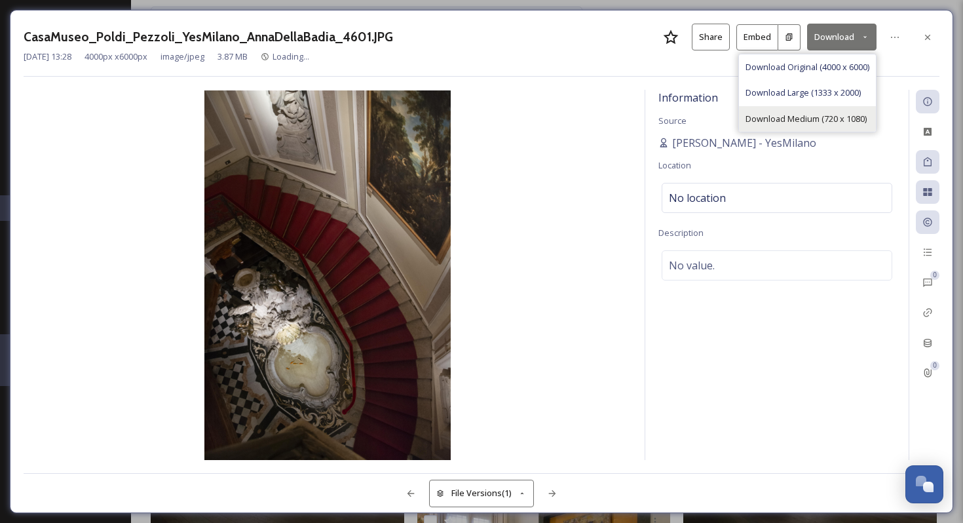
click at [809, 115] on span "Download Medium (720 x 1080)" at bounding box center [805, 119] width 121 height 12
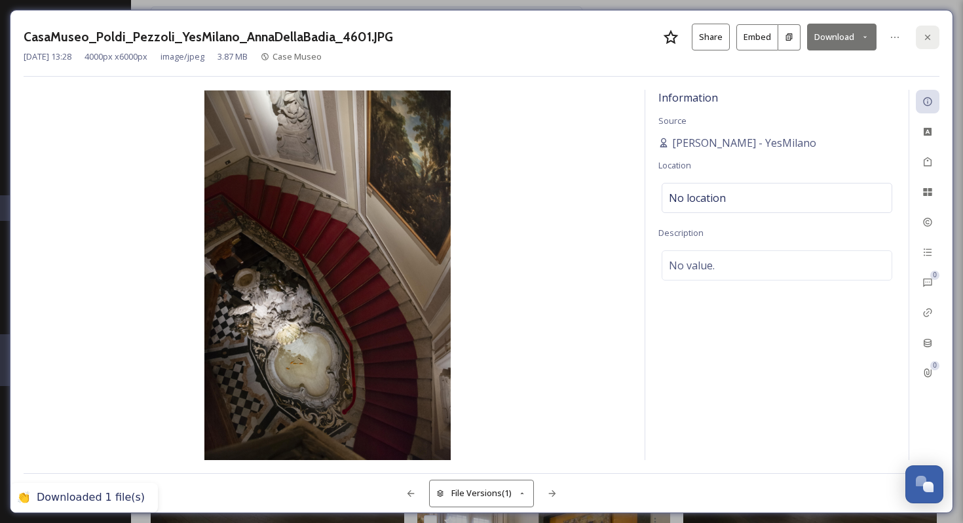
click at [922, 38] on icon at bounding box center [927, 37] width 10 height 10
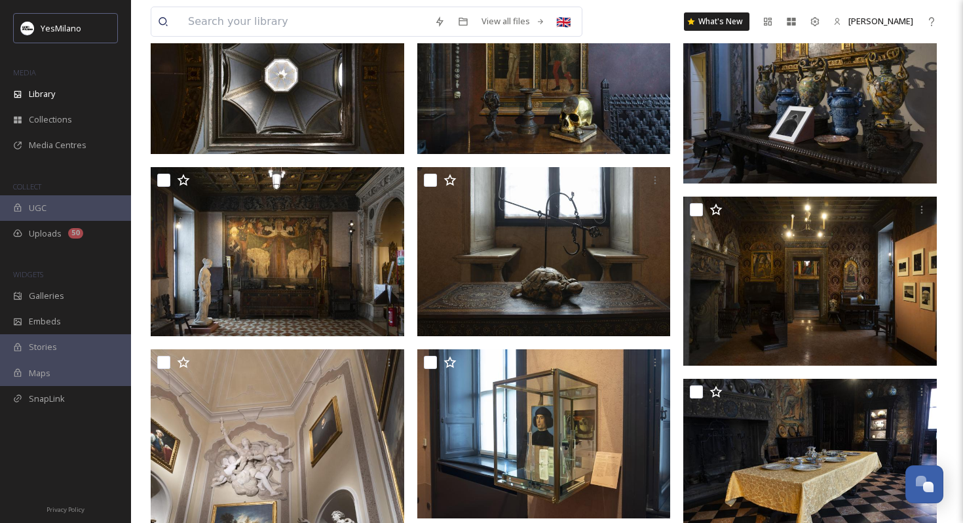
scroll to position [313, 0]
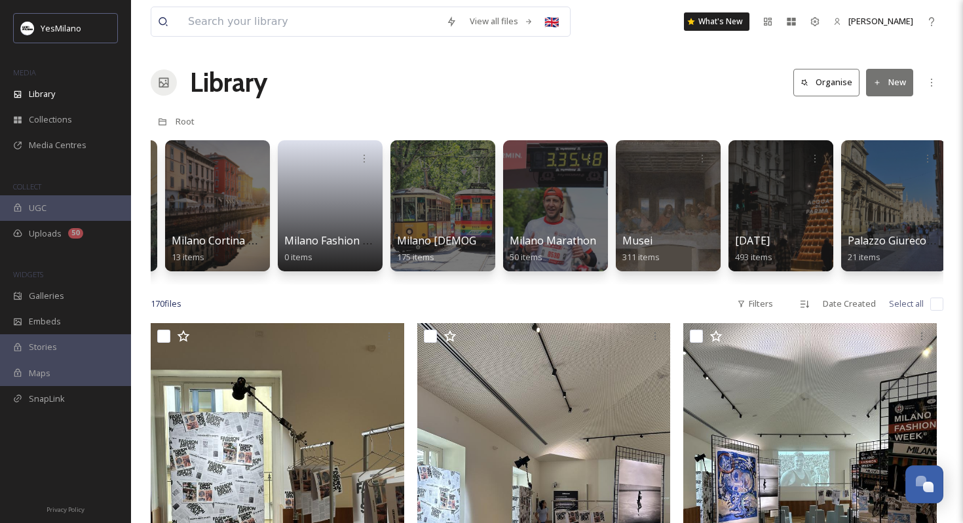
scroll to position [0, 1738]
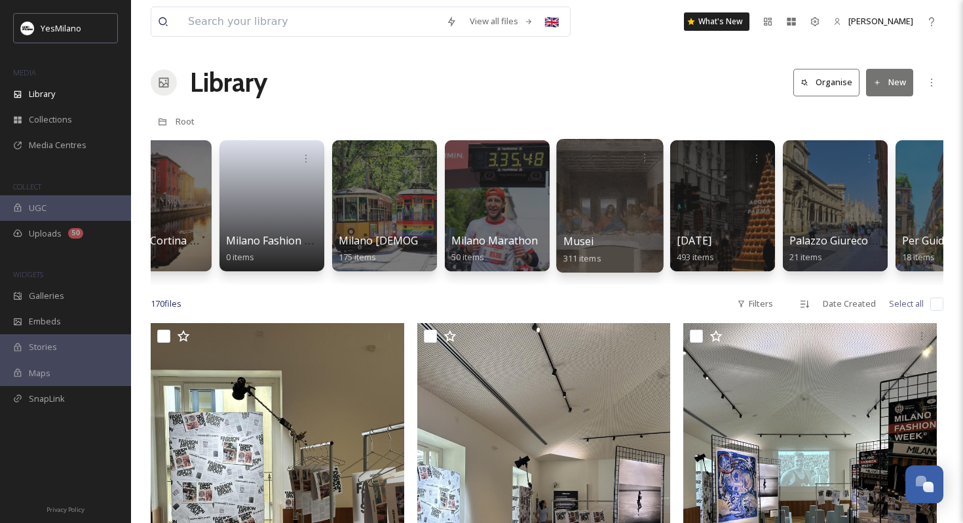
click at [597, 210] on div at bounding box center [609, 206] width 107 height 134
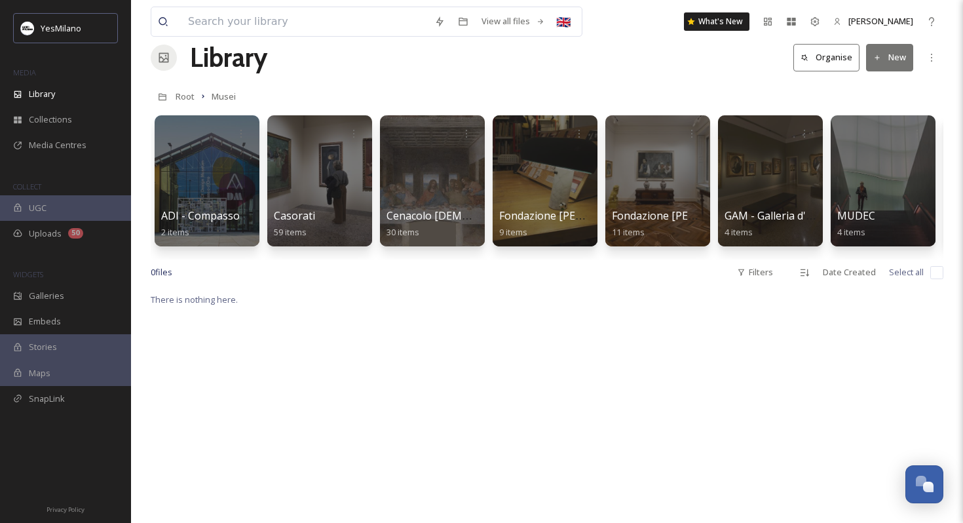
scroll to position [26, 0]
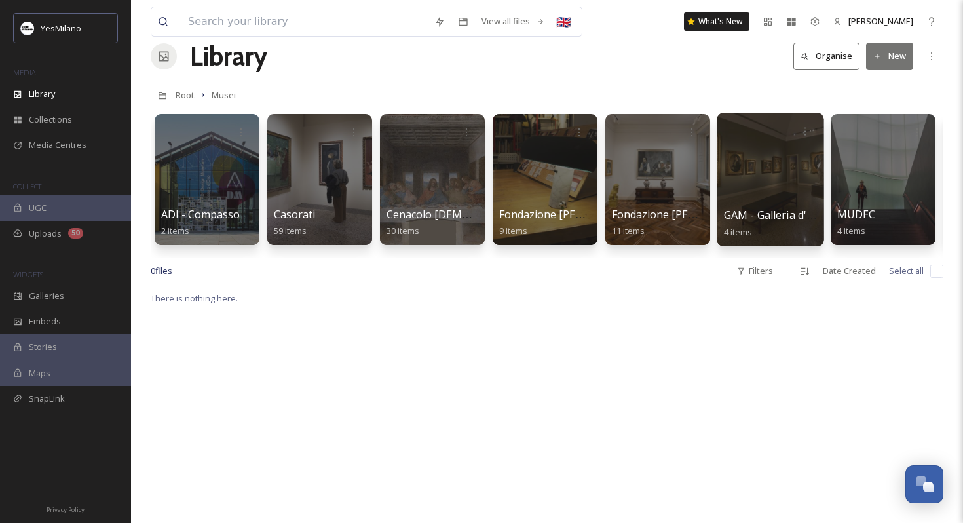
click at [749, 207] on div "GAM - Galleria d'Arte Moderna 4 items" at bounding box center [771, 223] width 94 height 33
click at [772, 207] on div at bounding box center [770, 180] width 107 height 134
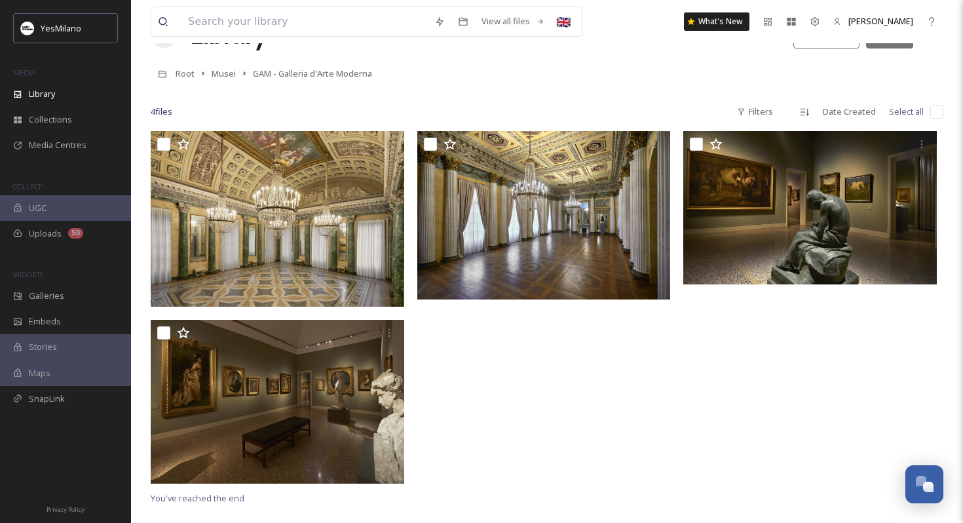
scroll to position [50, 0]
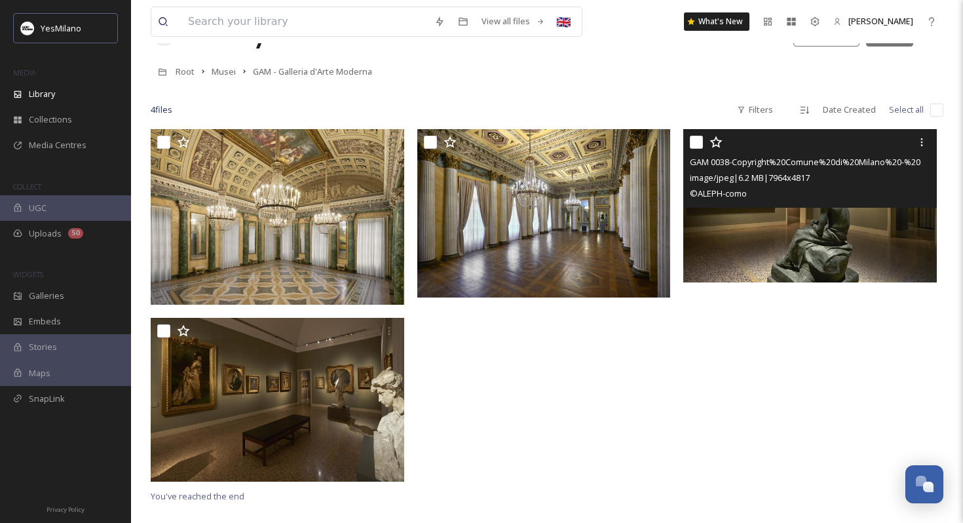
click at [776, 238] on img at bounding box center [809, 205] width 253 height 153
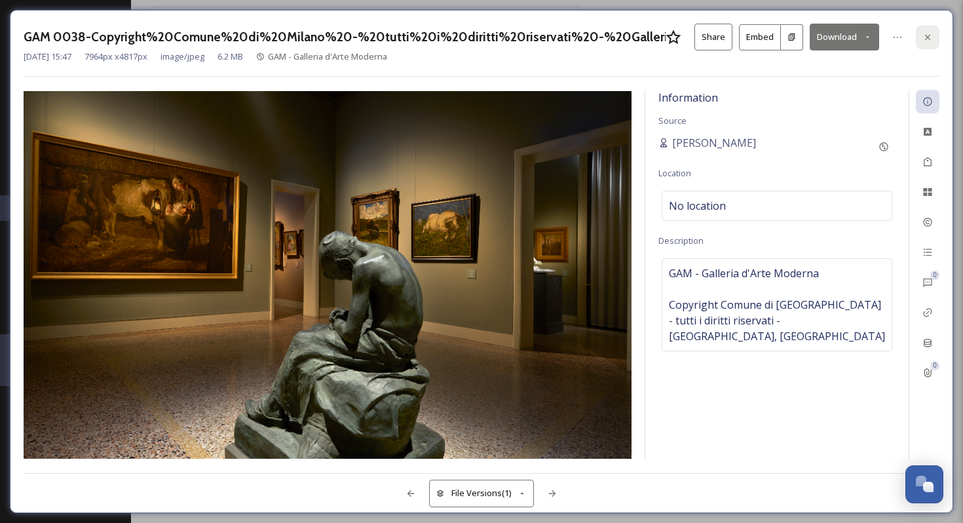
click at [928, 46] on div at bounding box center [928, 38] width 24 height 24
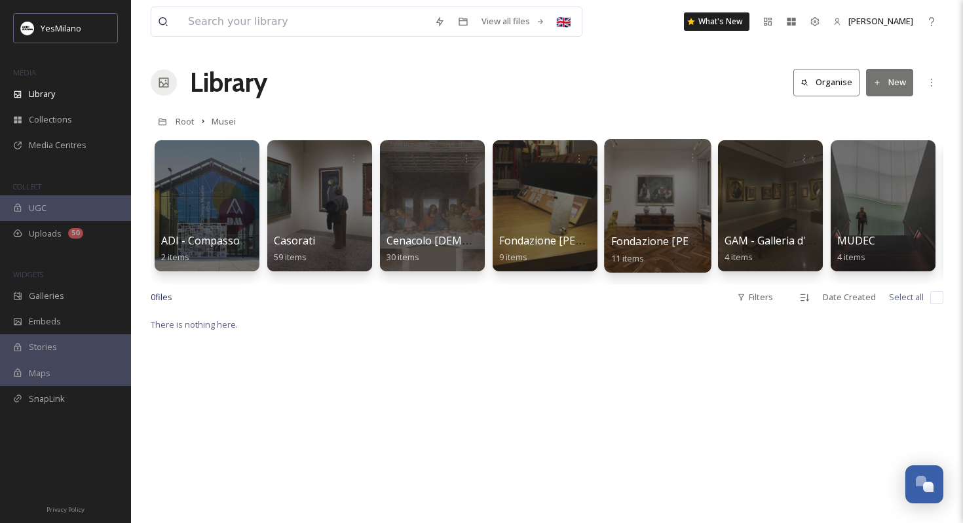
click at [663, 196] on div at bounding box center [657, 206] width 107 height 134
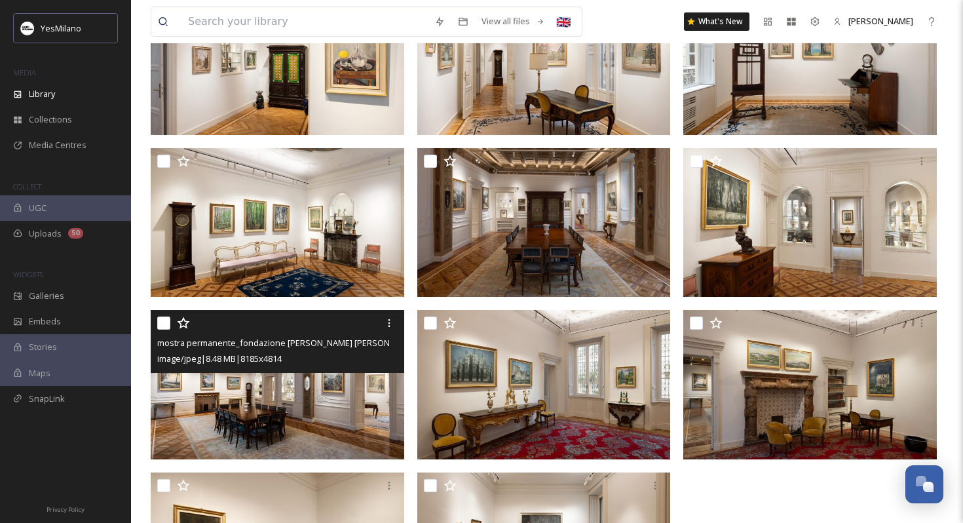
scroll to position [50, 0]
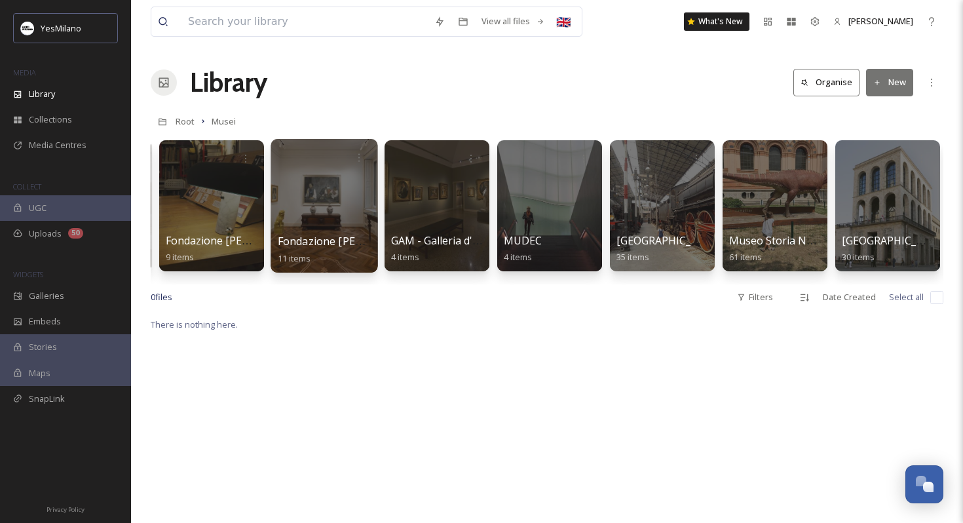
scroll to position [0, 450]
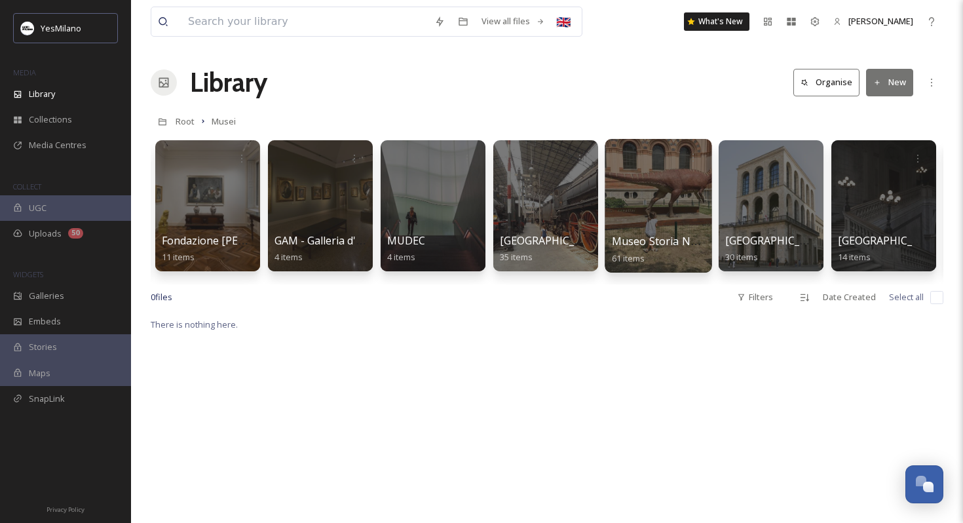
click at [633, 206] on div at bounding box center [658, 206] width 107 height 134
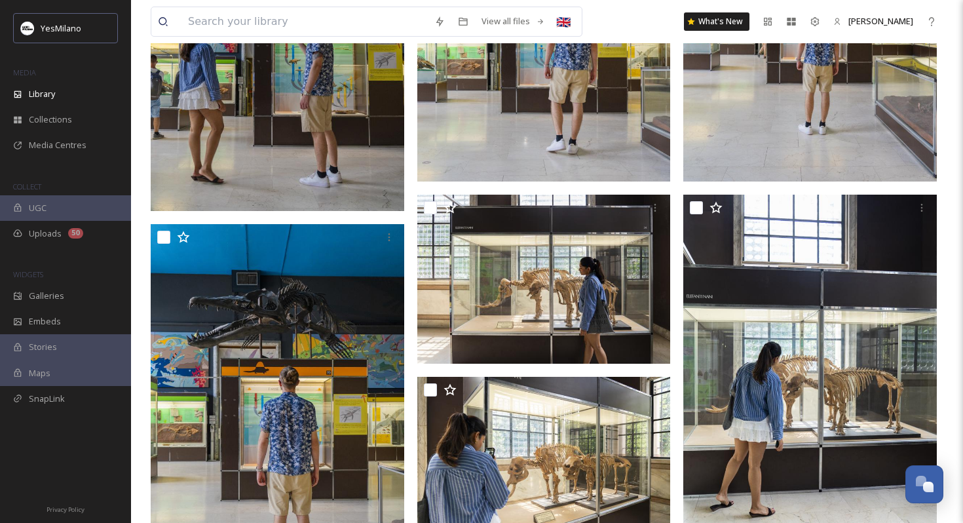
scroll to position [4021, 0]
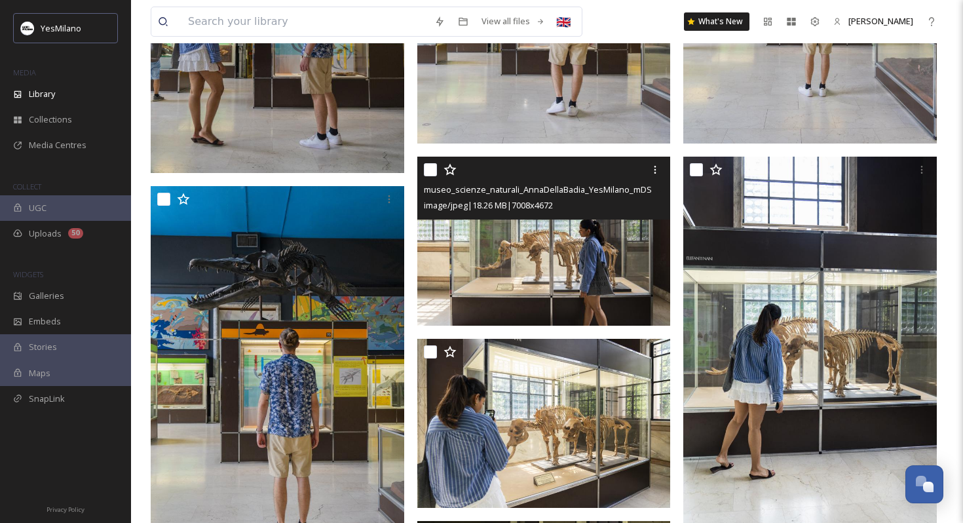
click at [546, 253] on img at bounding box center [543, 241] width 253 height 169
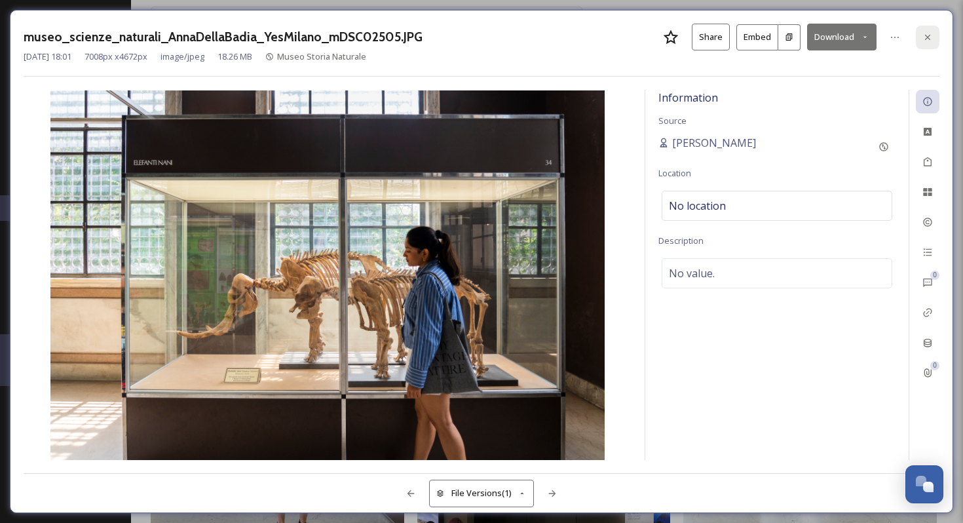
click at [929, 29] on div at bounding box center [928, 38] width 24 height 24
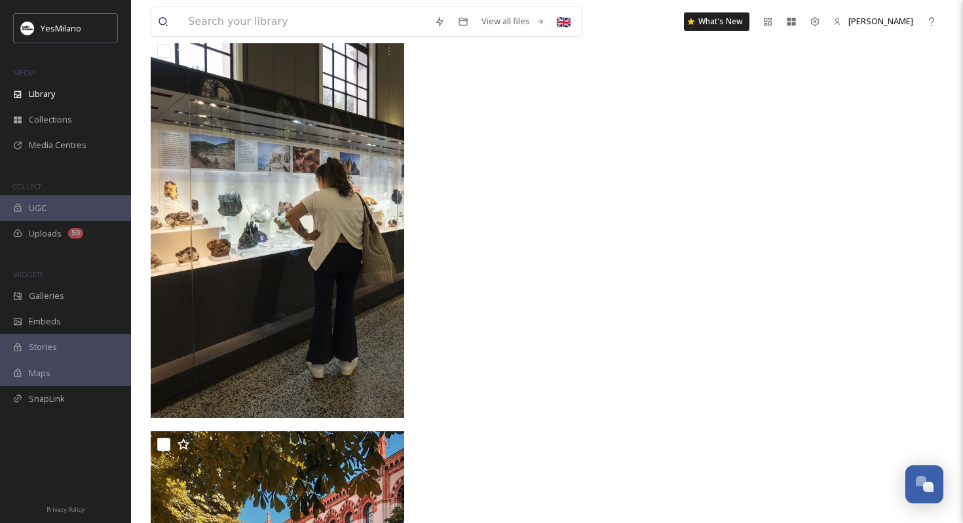
scroll to position [6172, 0]
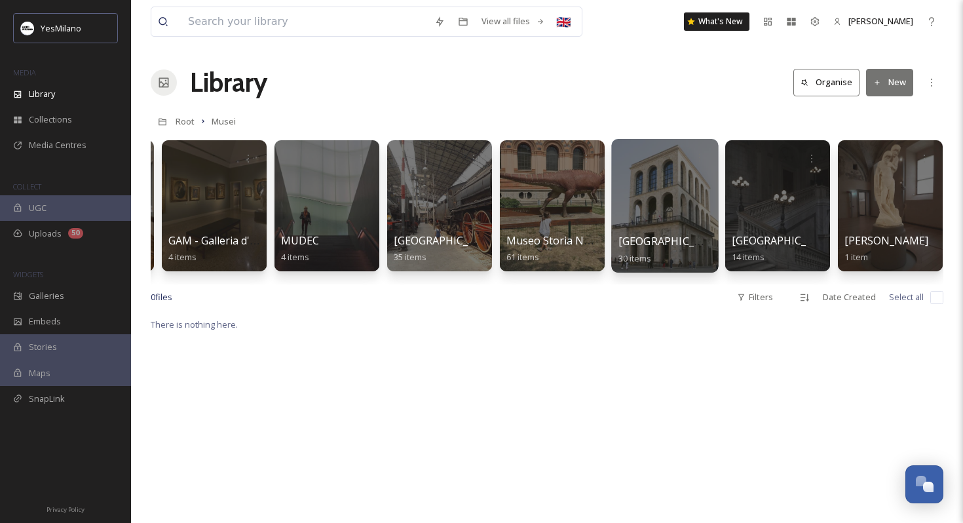
scroll to position [0, 599]
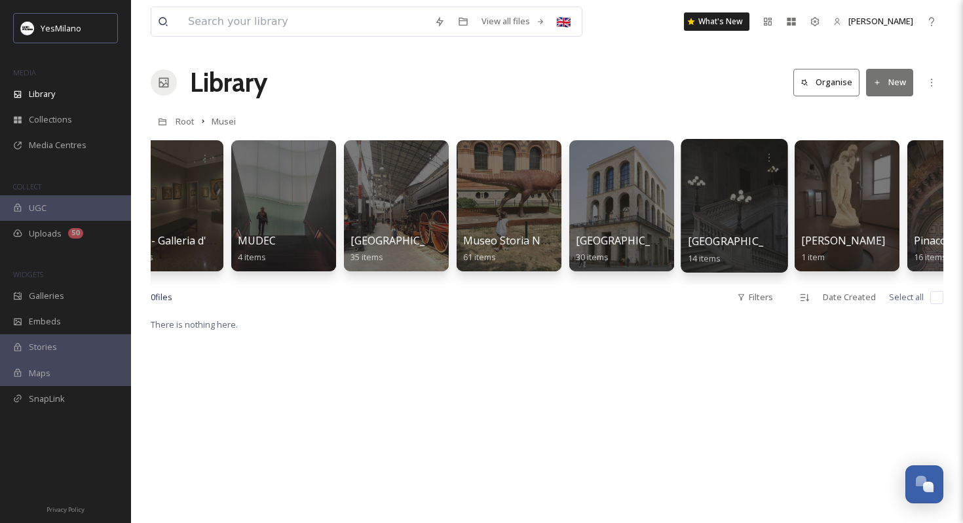
click at [741, 220] on div at bounding box center [733, 206] width 107 height 134
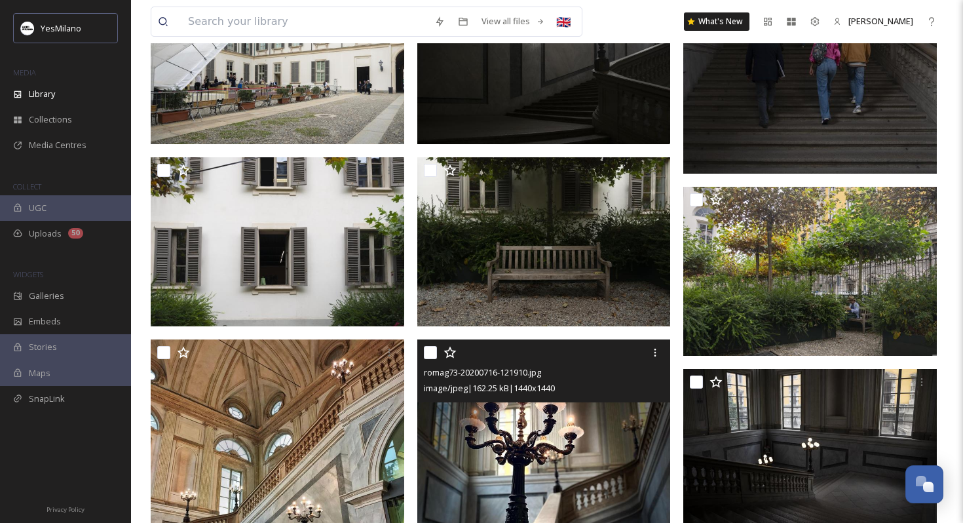
scroll to position [724, 0]
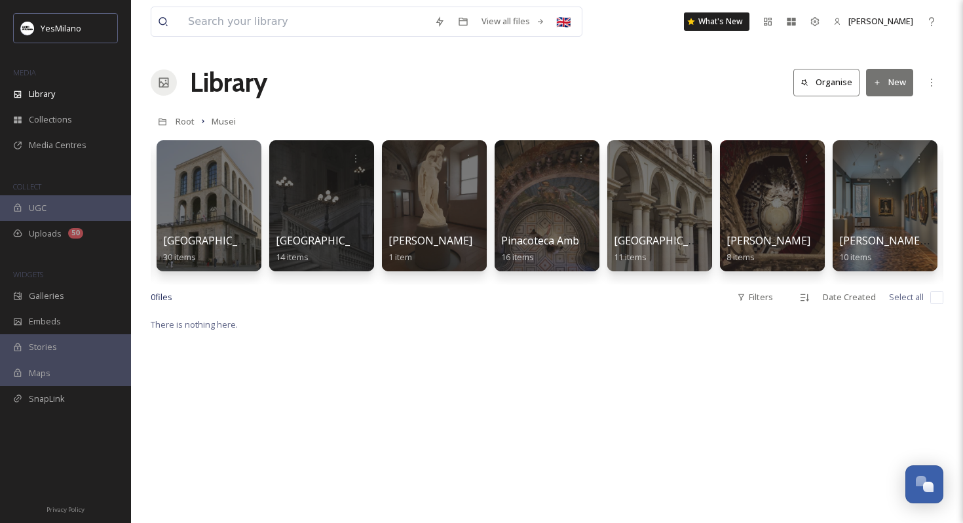
scroll to position [0, 1123]
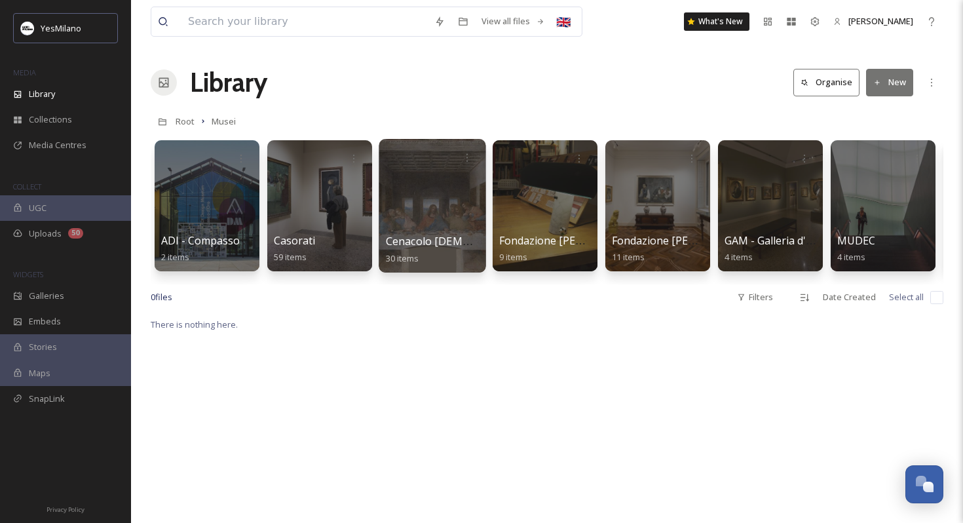
click at [411, 215] on div at bounding box center [432, 206] width 107 height 134
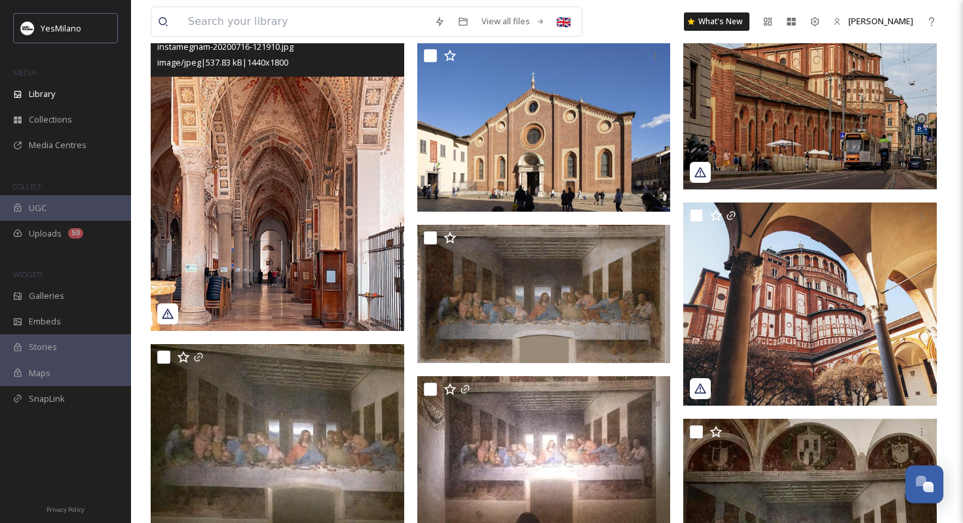
scroll to position [2414, 0]
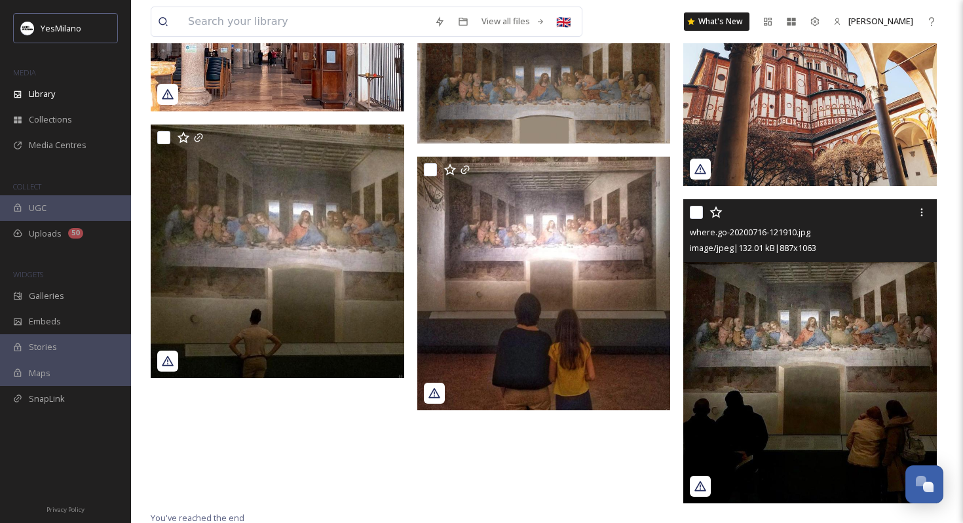
click at [717, 412] on img at bounding box center [809, 351] width 253 height 304
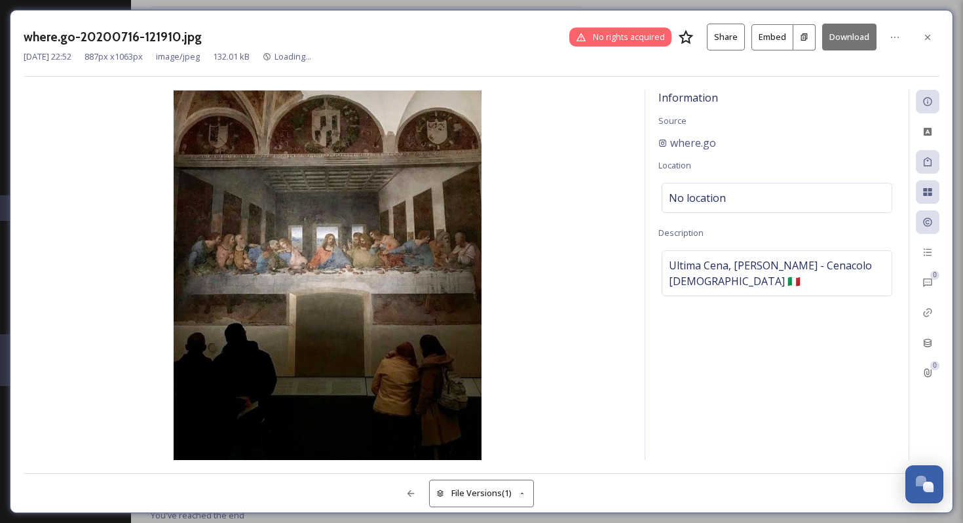
scroll to position [2321, 0]
click at [840, 34] on button "Download" at bounding box center [849, 37] width 54 height 27
